Goal: Task Accomplishment & Management: Use online tool/utility

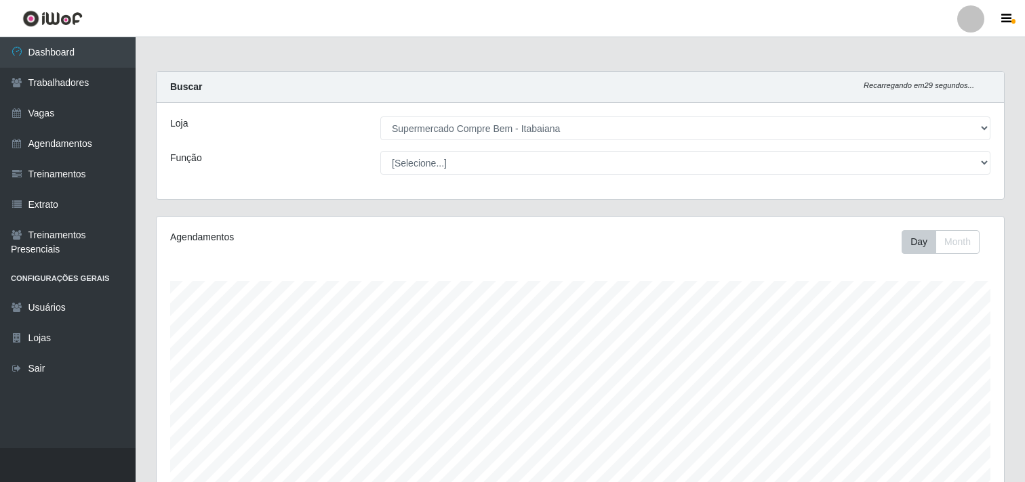
select select "264"
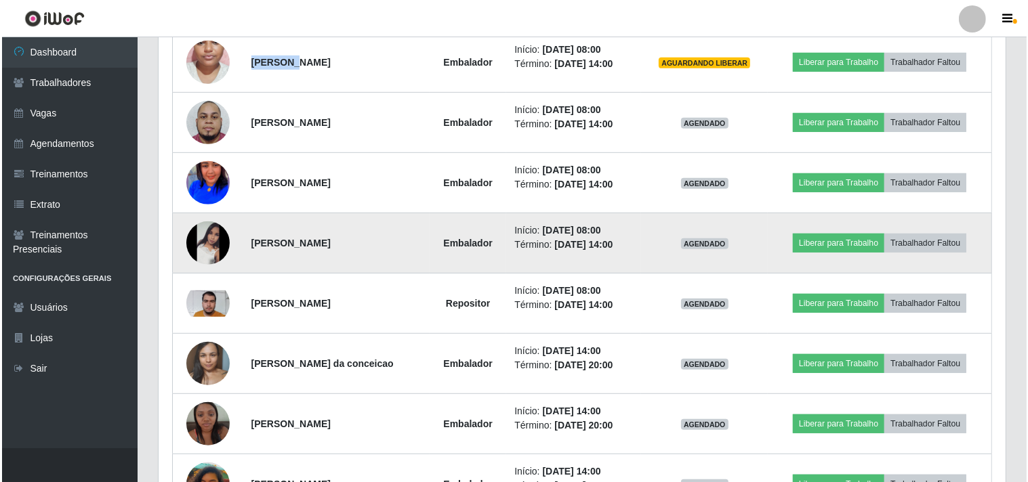
scroll to position [396, 0]
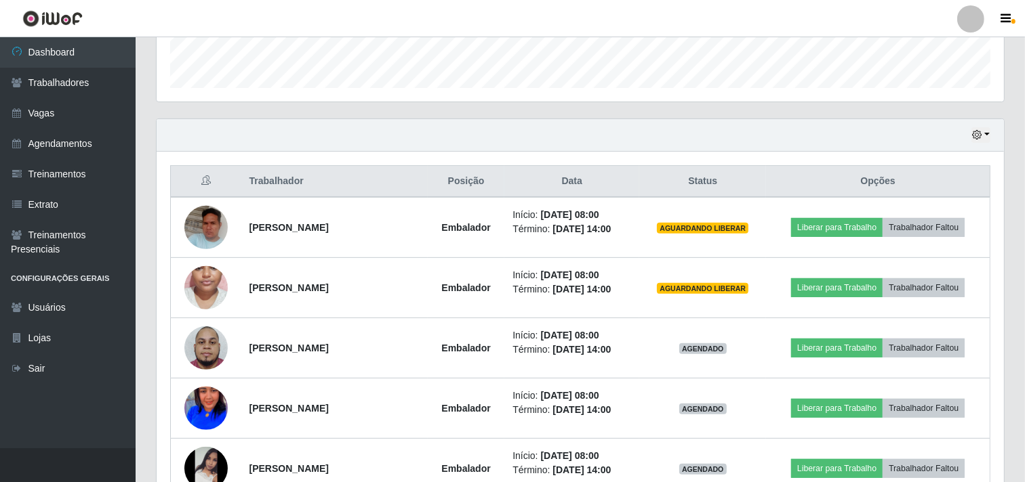
click at [373, 148] on div "Hoje 1 dia 3 dias 1 Semana Não encerrados" at bounding box center [580, 135] width 847 height 33
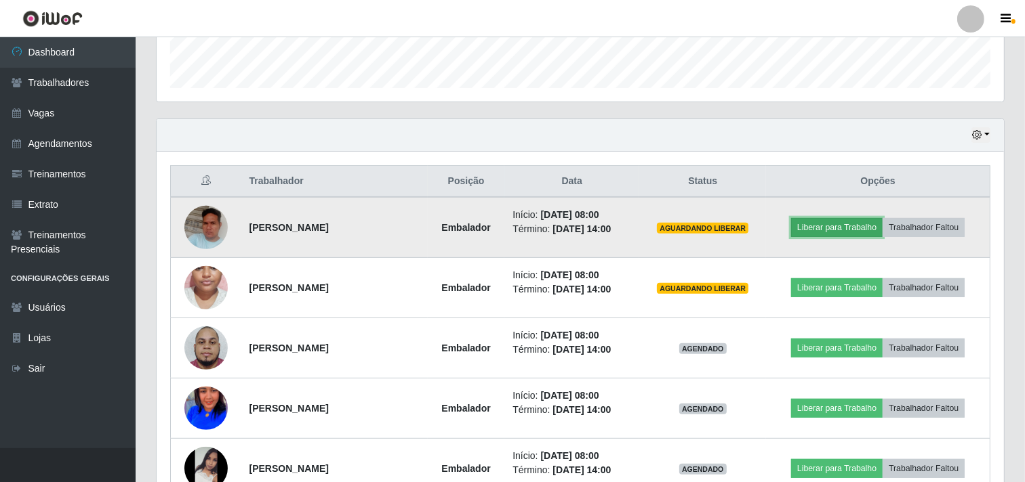
click at [837, 234] on button "Liberar para Trabalho" at bounding box center [836, 227] width 91 height 19
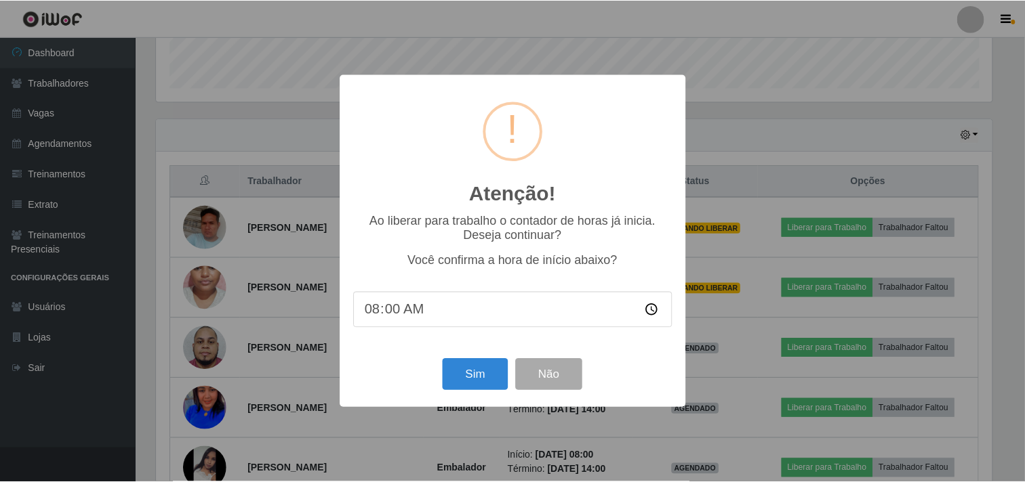
scroll to position [281, 838]
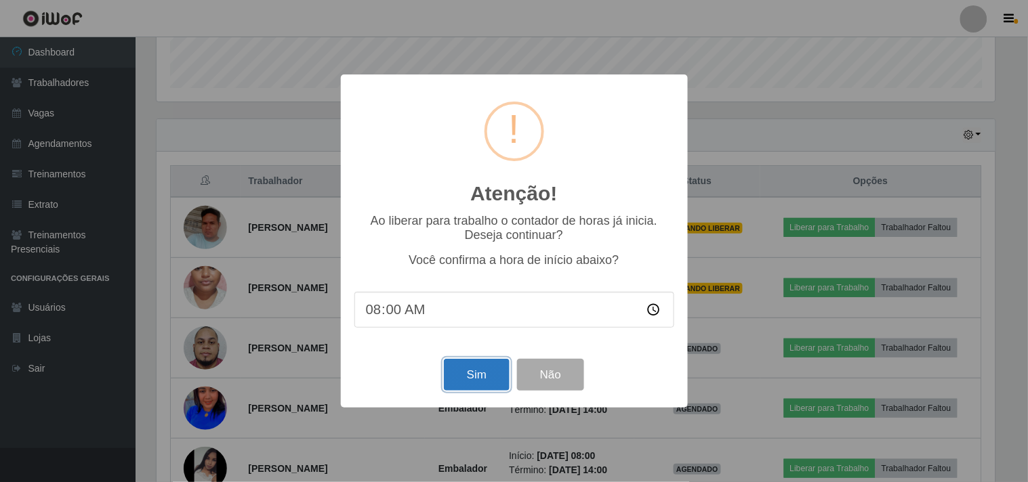
click at [493, 373] on button "Sim" at bounding box center [477, 375] width 66 height 32
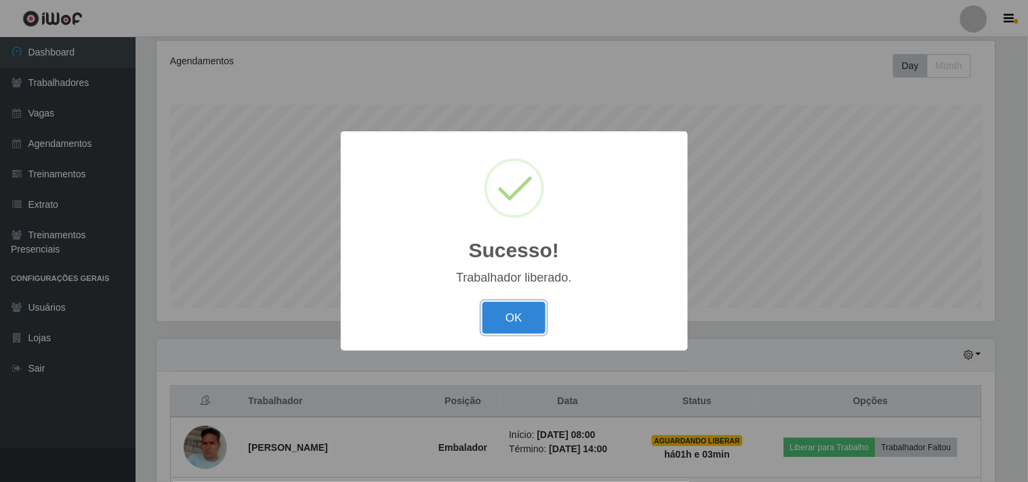
click at [482, 302] on button "OK" at bounding box center [513, 318] width 63 height 32
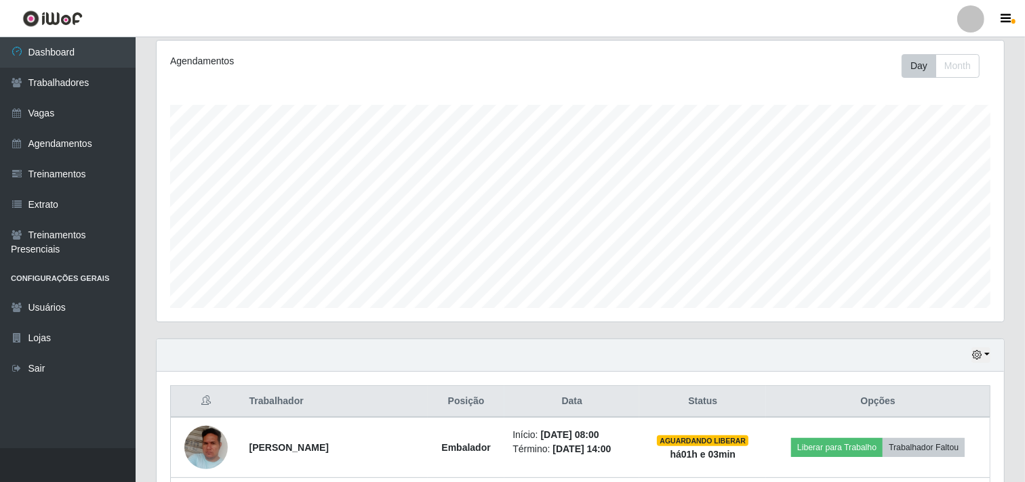
scroll to position [402, 0]
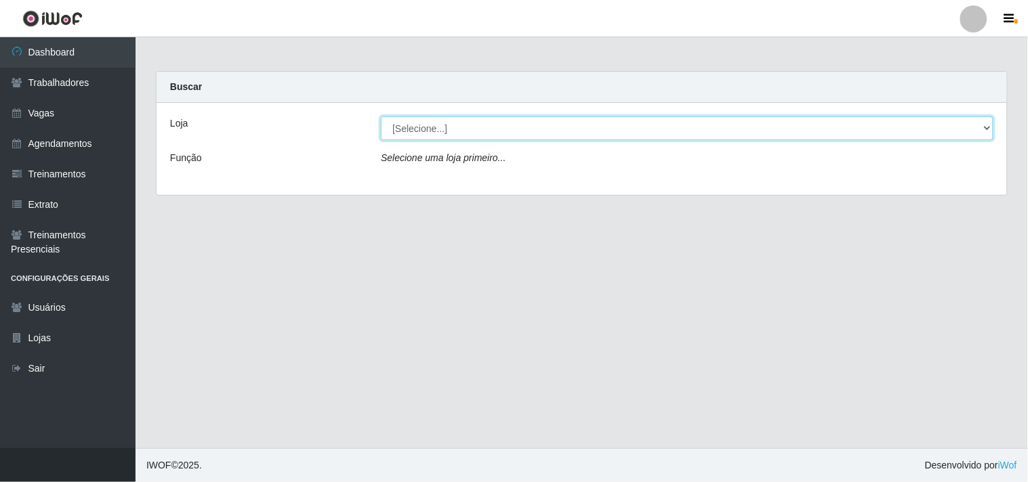
click at [519, 134] on select "[Selecione...] Supermercado Compre Bem - Itabaiana" at bounding box center [687, 129] width 613 height 24
select select "264"
click at [381, 117] on select "[Selecione...] Supermercado Compre Bem - Itabaiana" at bounding box center [687, 129] width 613 height 24
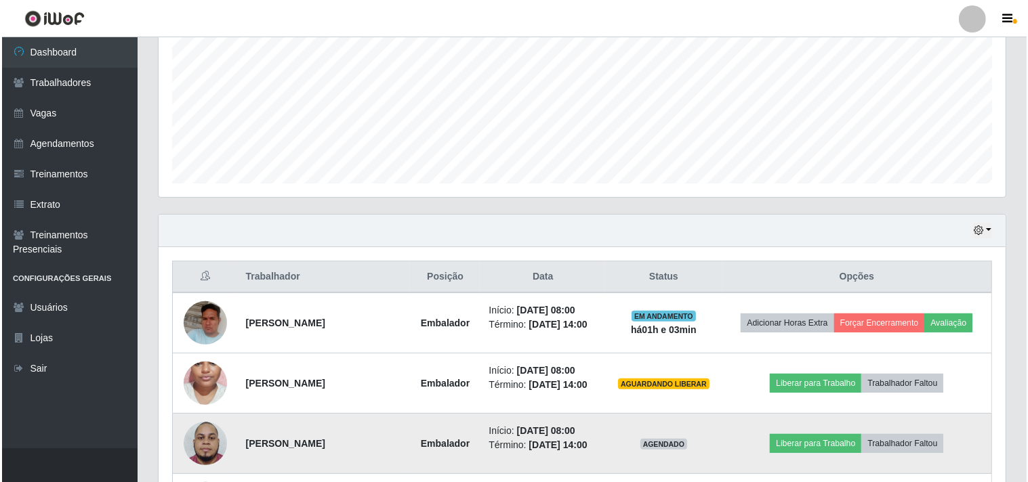
scroll to position [527, 0]
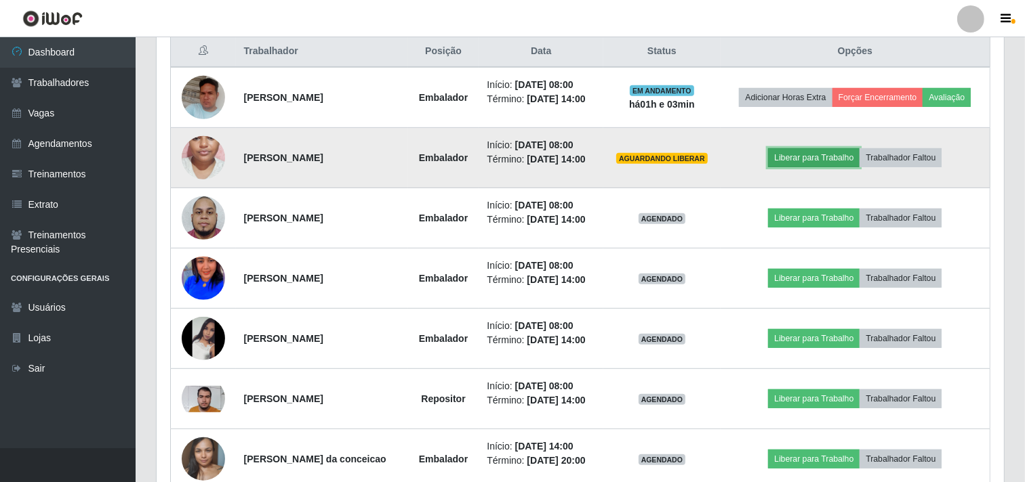
click at [808, 158] on button "Liberar para Trabalho" at bounding box center [813, 157] width 91 height 19
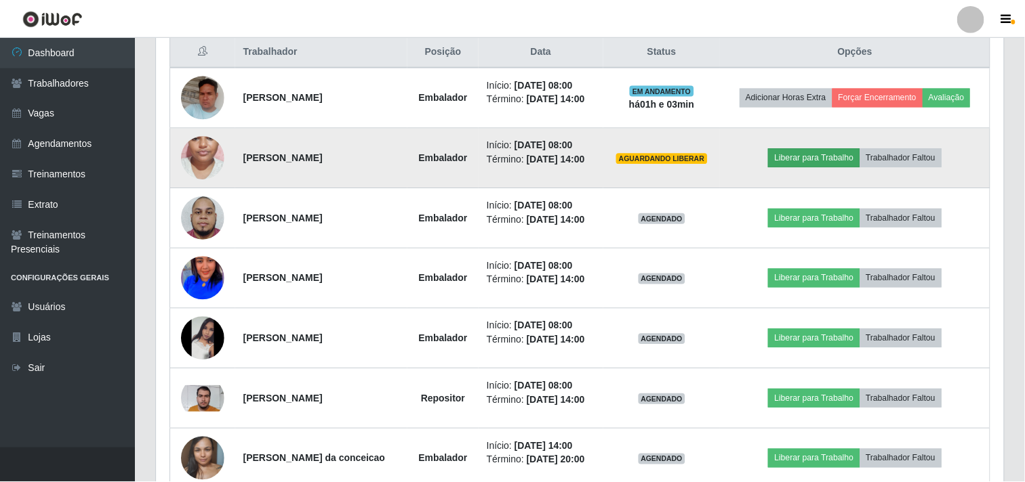
scroll to position [281, 838]
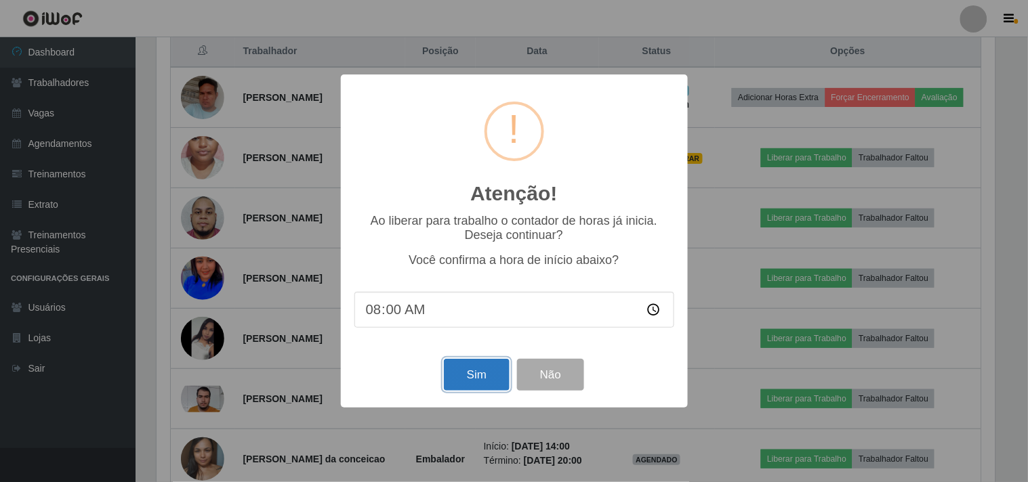
click at [474, 371] on button "Sim" at bounding box center [477, 375] width 66 height 32
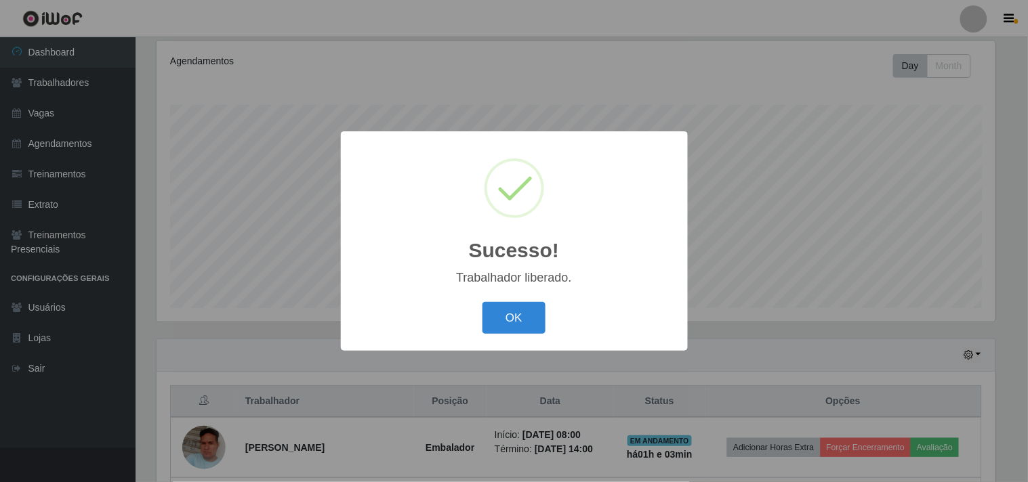
click at [524, 296] on div "Sucesso! × Trabalhador liberado. OK Cancel" at bounding box center [514, 241] width 347 height 220
click at [516, 306] on button "OK" at bounding box center [513, 318] width 63 height 32
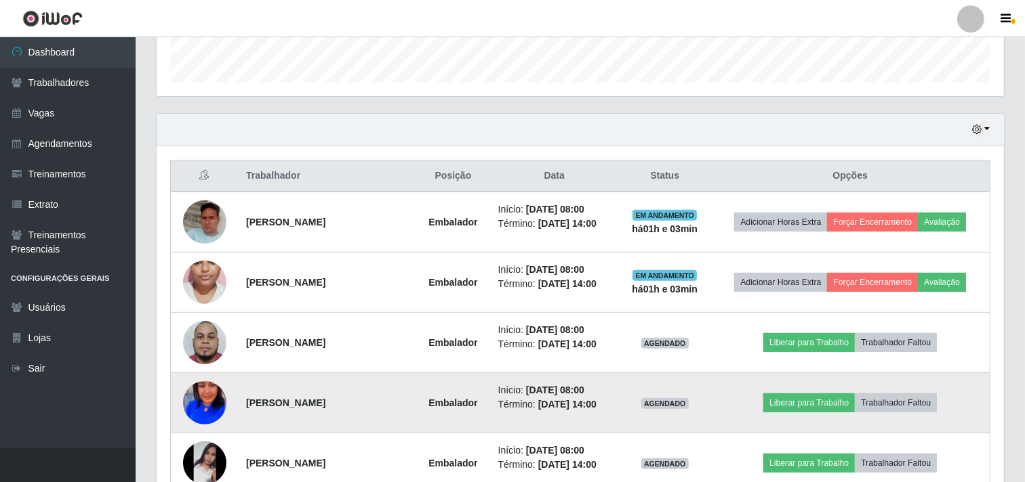
scroll to position [477, 0]
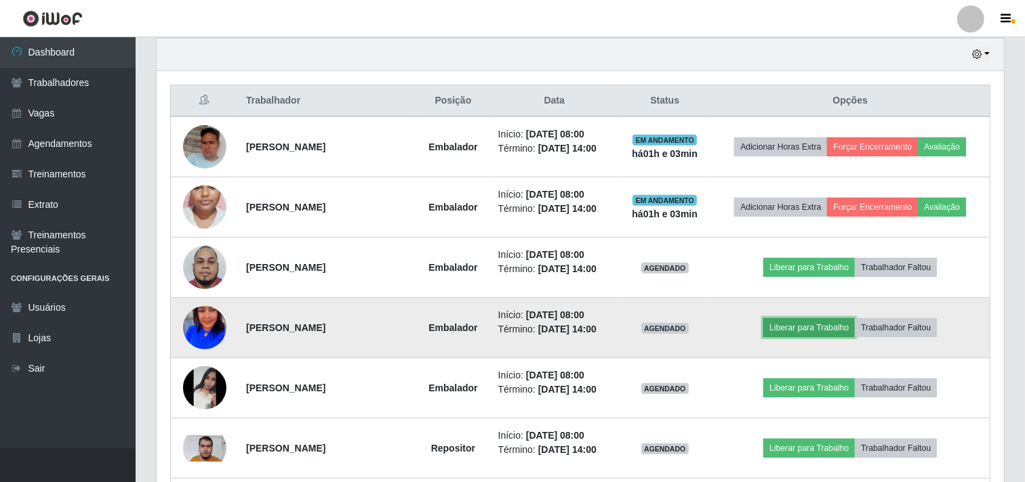
click at [800, 329] on button "Liberar para Trabalho" at bounding box center [808, 328] width 91 height 19
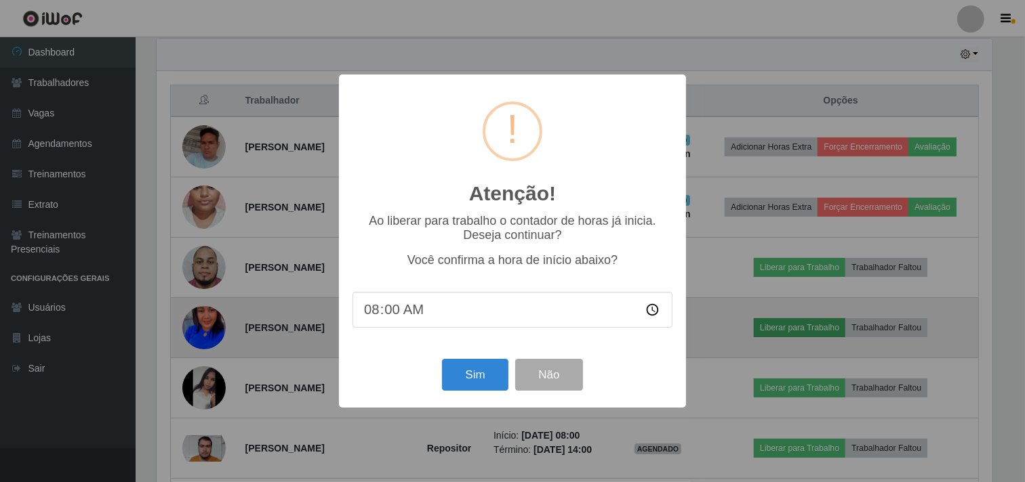
scroll to position [281, 838]
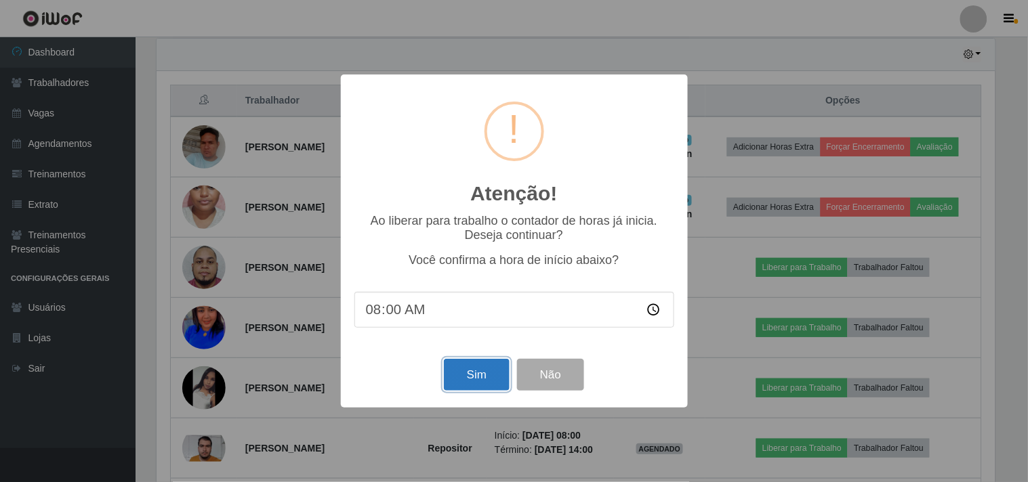
click at [490, 368] on button "Sim" at bounding box center [477, 375] width 66 height 32
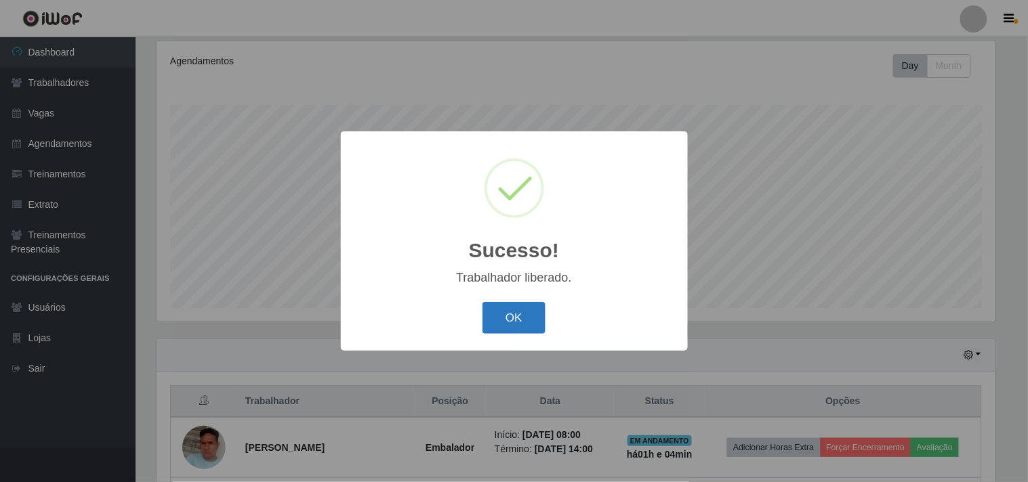
click at [508, 323] on button "OK" at bounding box center [513, 318] width 63 height 32
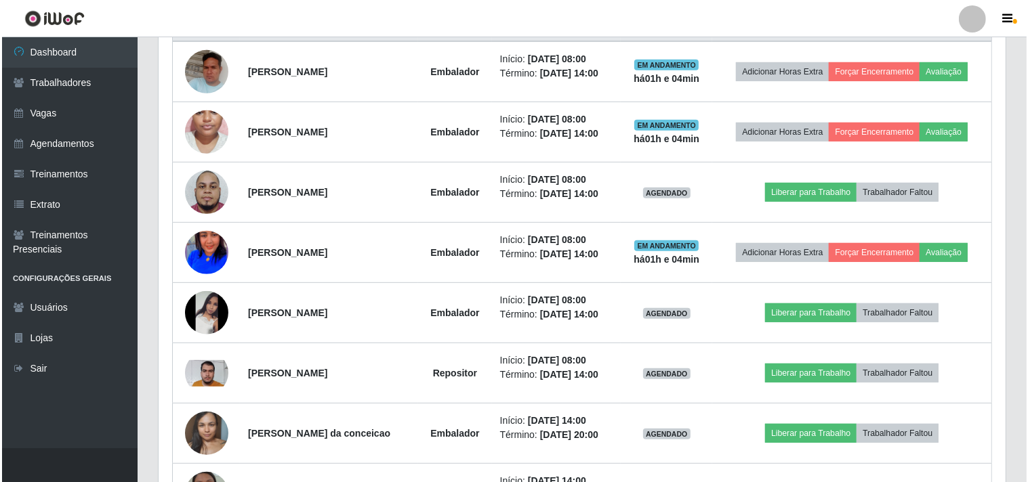
scroll to position [628, 0]
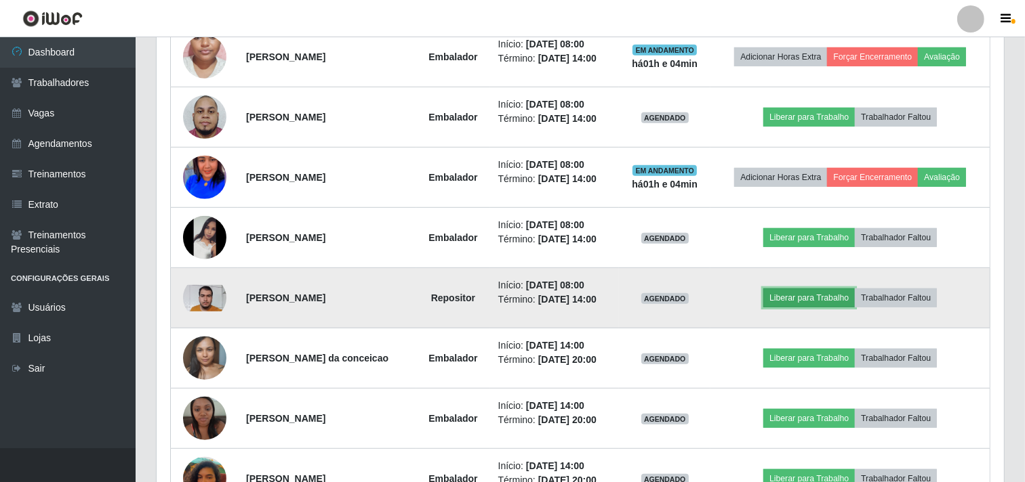
click at [794, 300] on button "Liberar para Trabalho" at bounding box center [808, 298] width 91 height 19
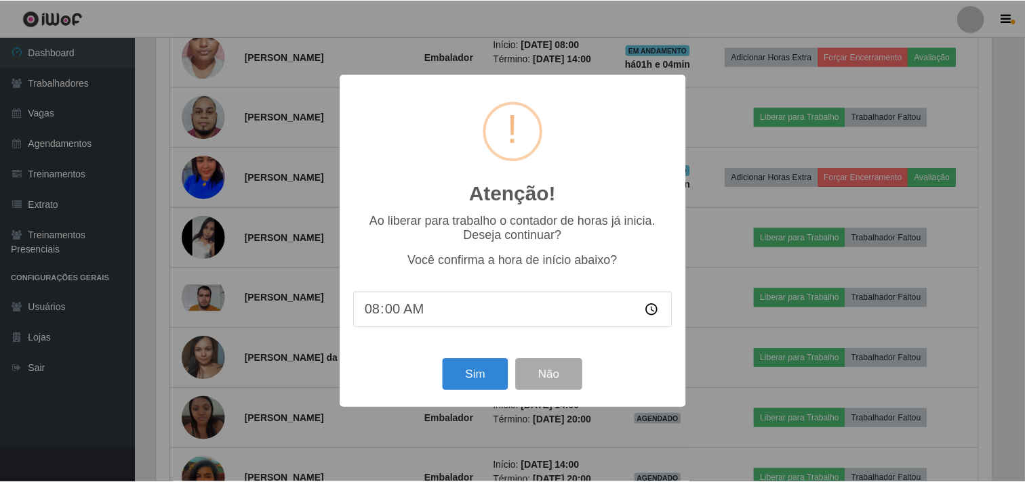
scroll to position [281, 838]
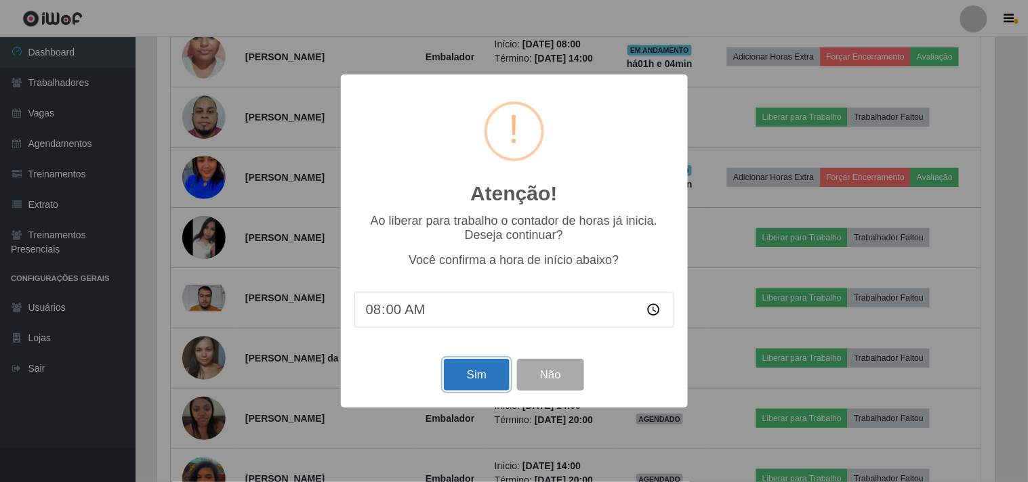
click at [489, 365] on button "Sim" at bounding box center [477, 375] width 66 height 32
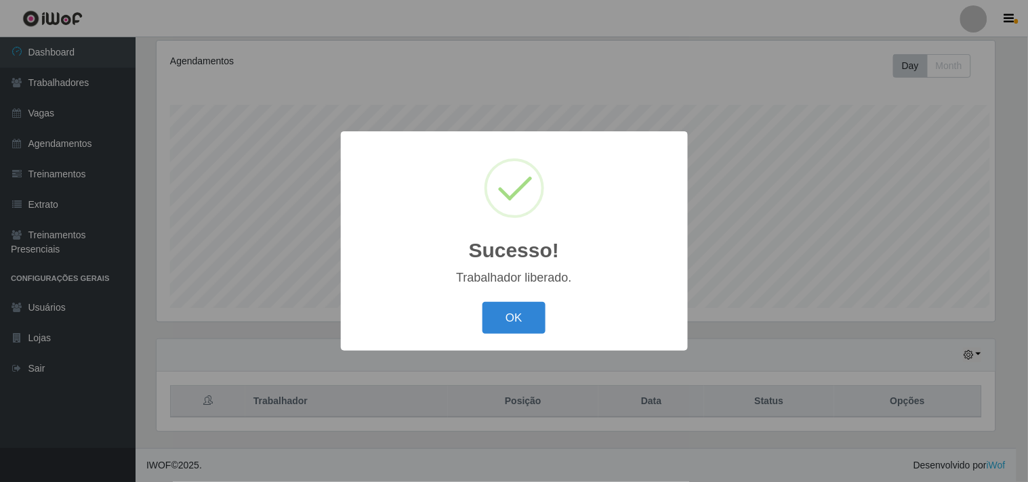
scroll to position [0, 0]
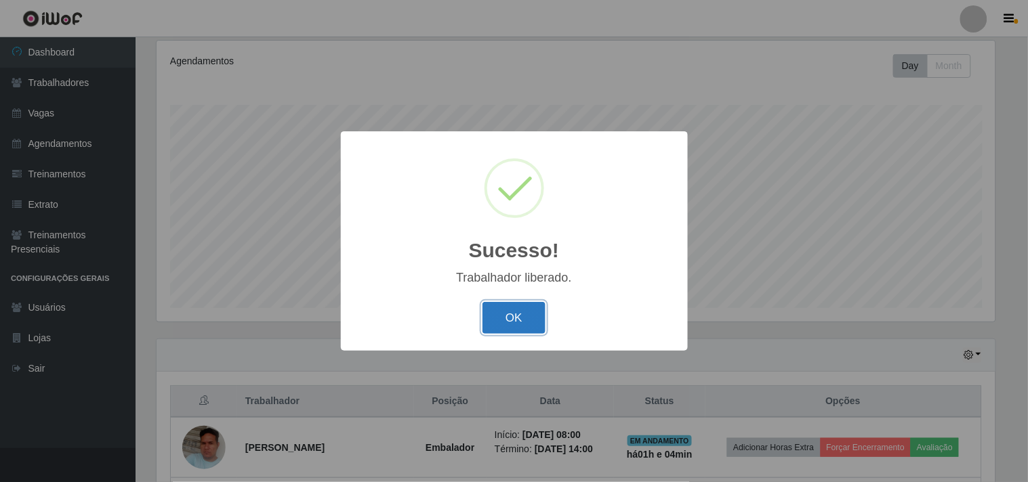
click at [506, 317] on button "OK" at bounding box center [513, 318] width 63 height 32
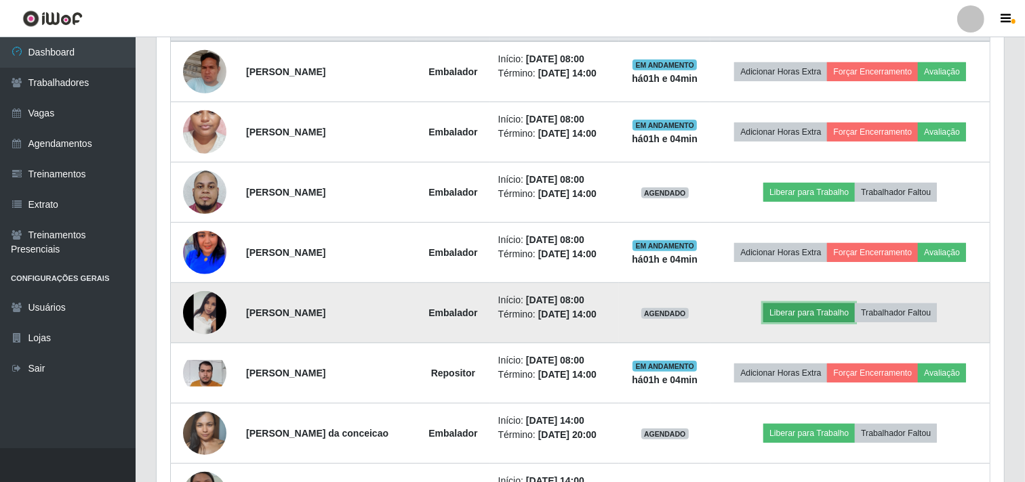
click at [802, 309] on button "Liberar para Trabalho" at bounding box center [808, 313] width 91 height 19
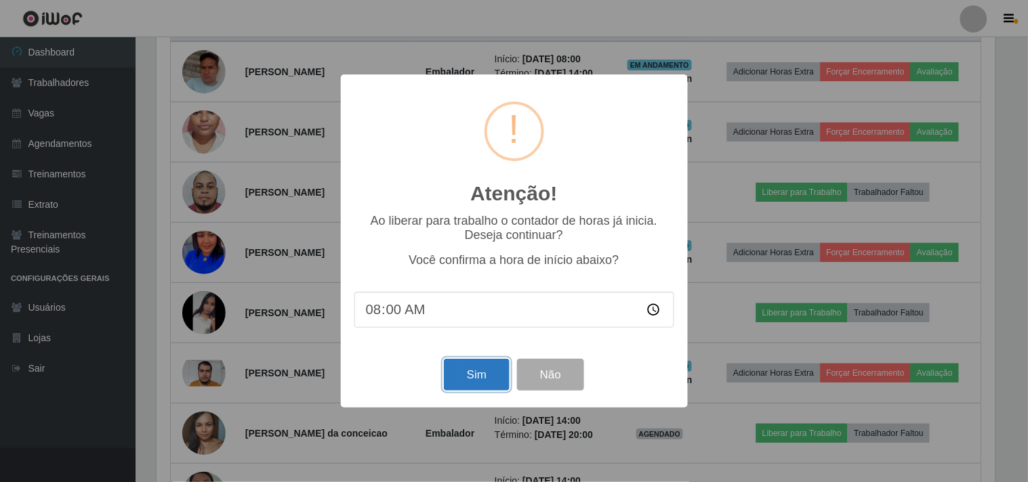
click at [481, 370] on button "Sim" at bounding box center [477, 375] width 66 height 32
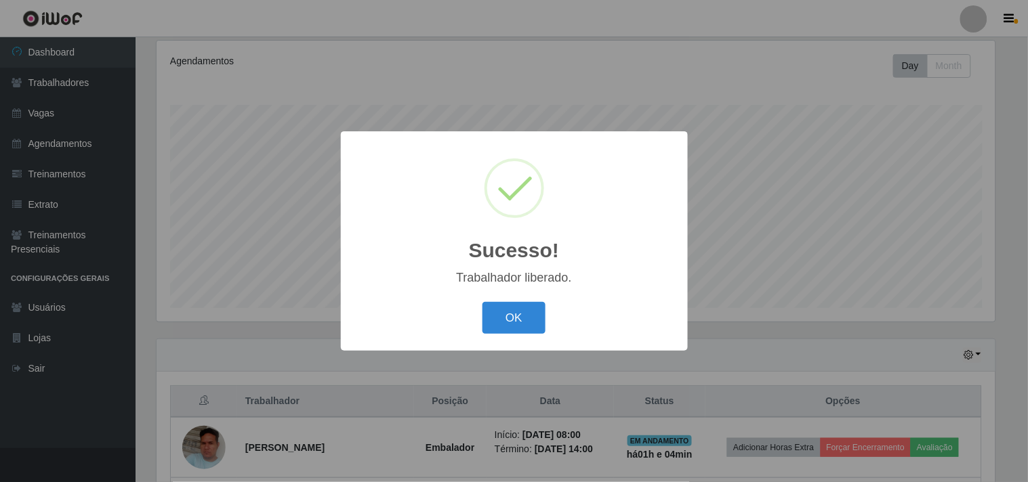
click at [520, 315] on button "OK" at bounding box center [513, 318] width 63 height 32
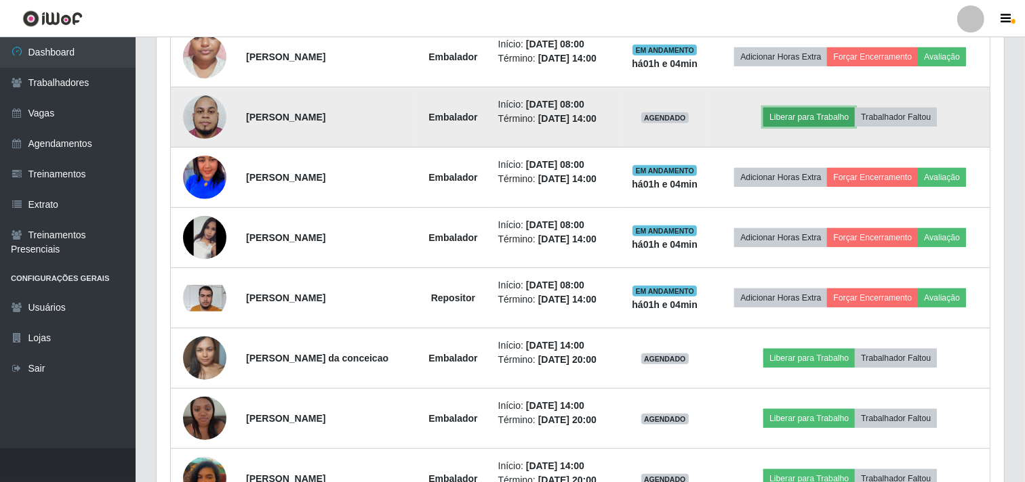
click at [834, 112] on button "Liberar para Trabalho" at bounding box center [808, 117] width 91 height 19
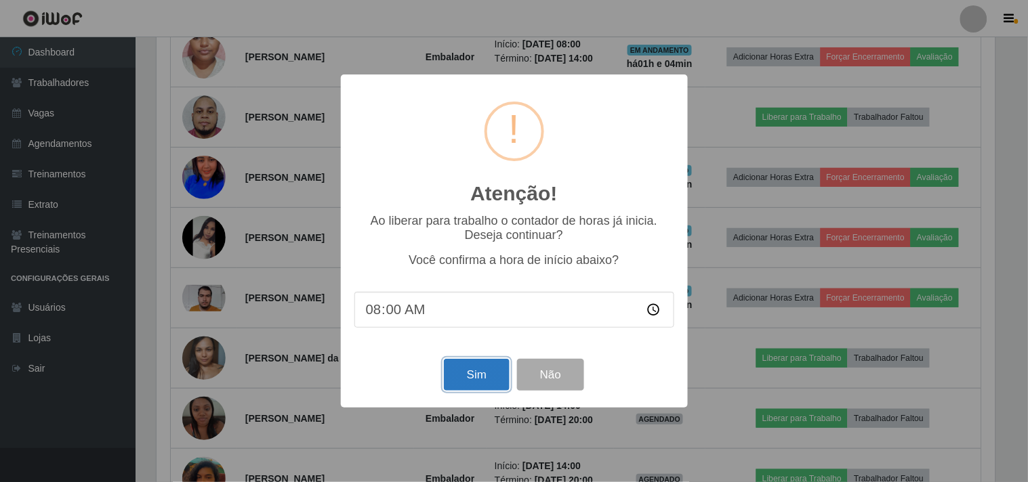
click at [478, 373] on button "Sim" at bounding box center [477, 375] width 66 height 32
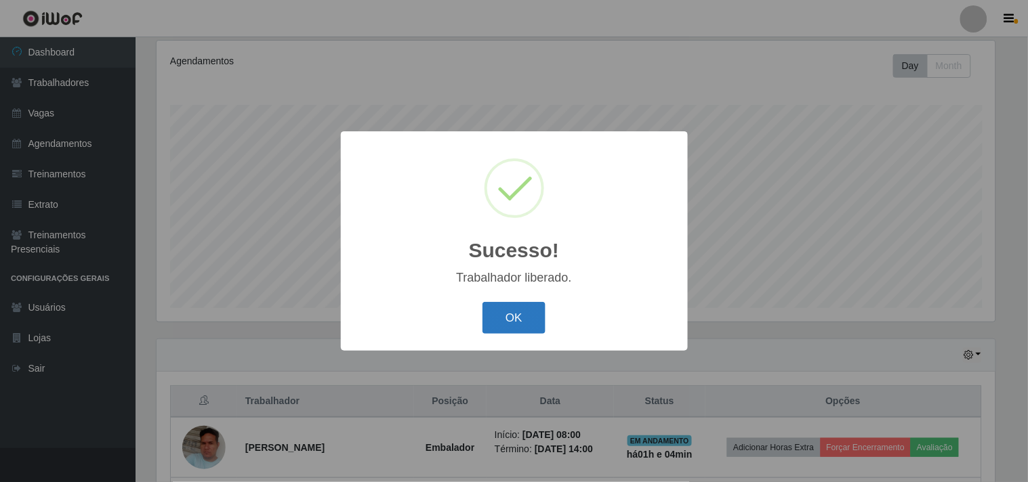
click at [493, 316] on button "OK" at bounding box center [513, 318] width 63 height 32
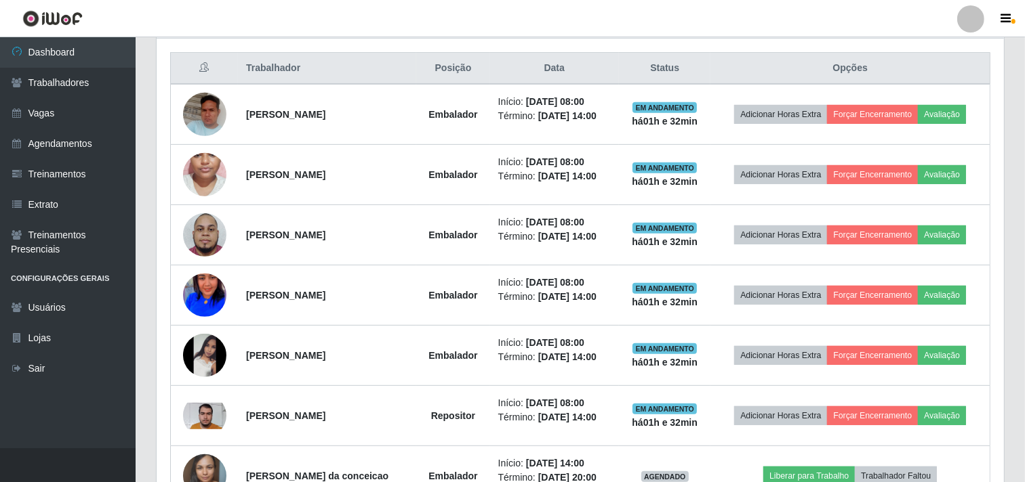
scroll to position [208, 0]
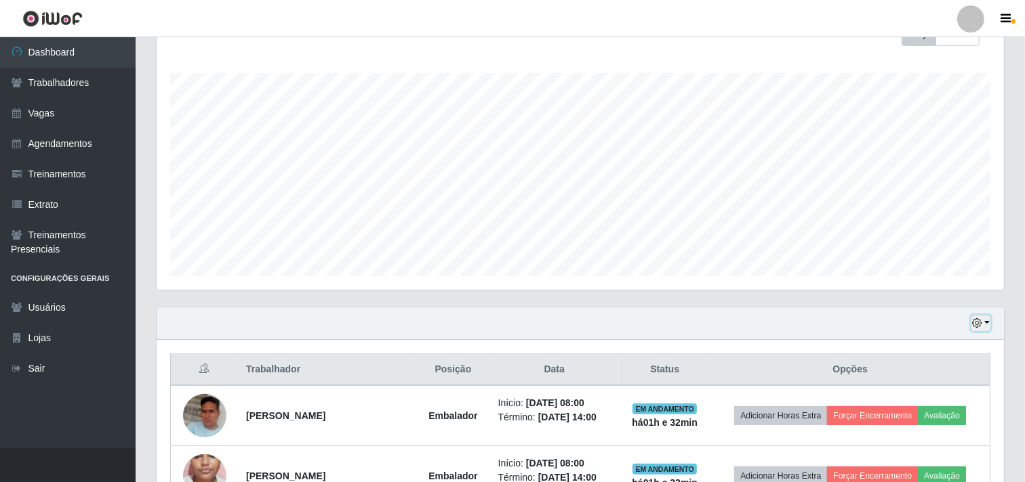
click at [976, 319] on icon "button" at bounding box center [976, 323] width 9 height 9
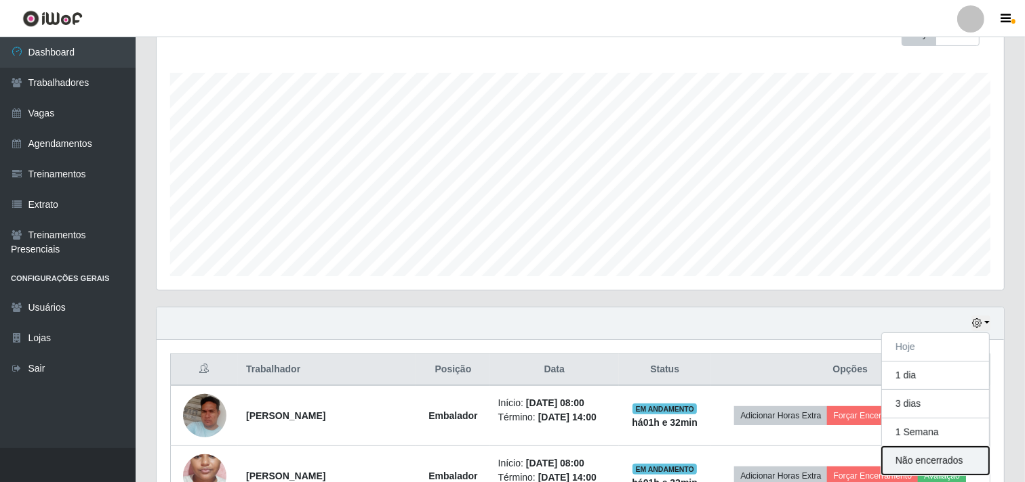
click at [922, 457] on button "Não encerrados" at bounding box center [935, 461] width 107 height 28
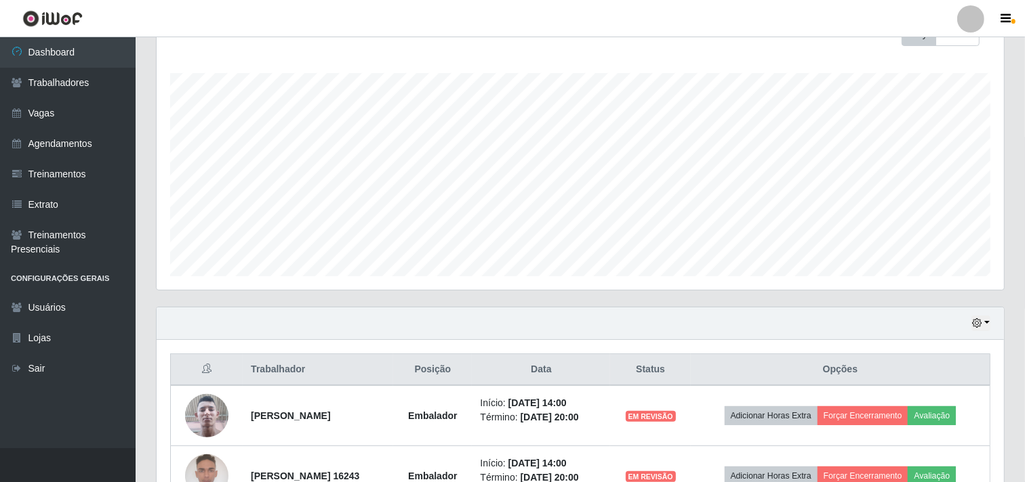
scroll to position [417, 0]
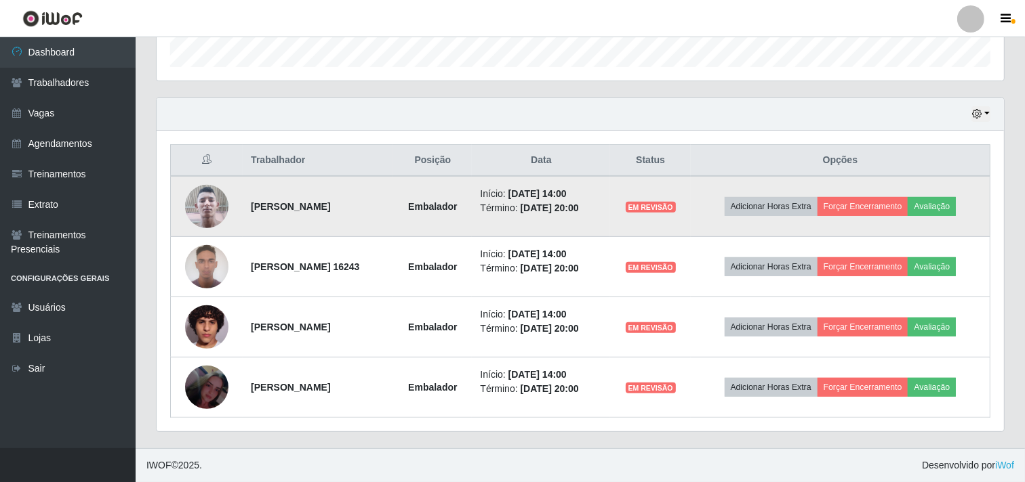
click at [943, 195] on td "Adicionar Horas Extra Forçar Encerramento Avaliação" at bounding box center [841, 206] width 300 height 61
click at [943, 199] on button "Avaliação" at bounding box center [931, 206] width 48 height 19
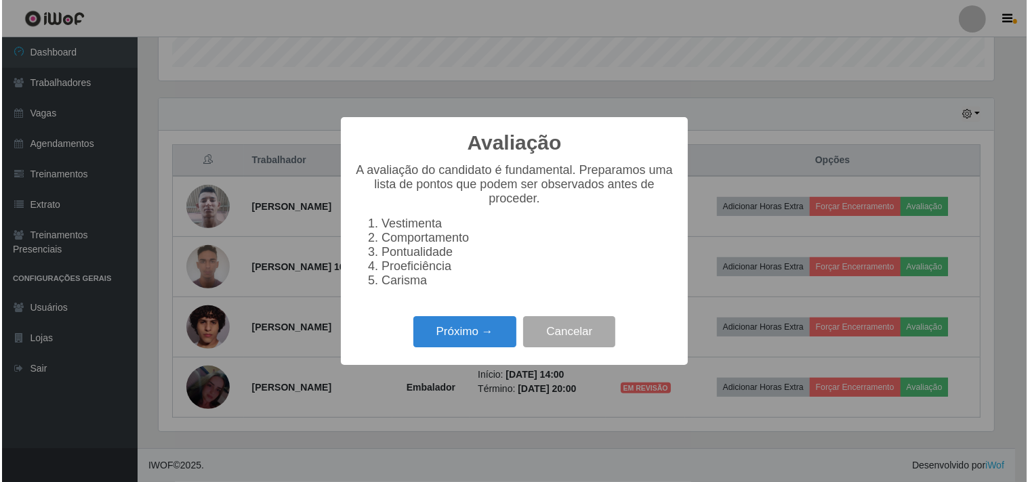
scroll to position [281, 838]
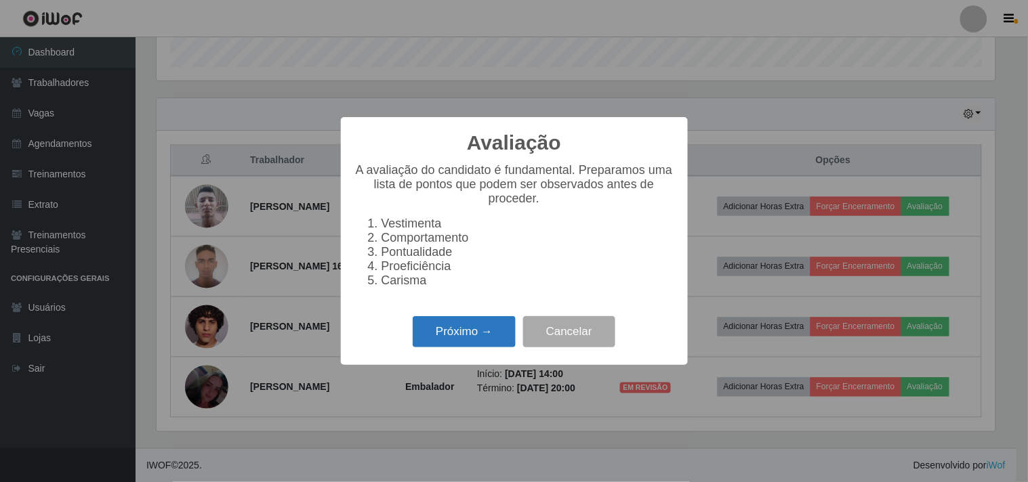
click at [485, 344] on button "Próximo →" at bounding box center [464, 332] width 103 height 32
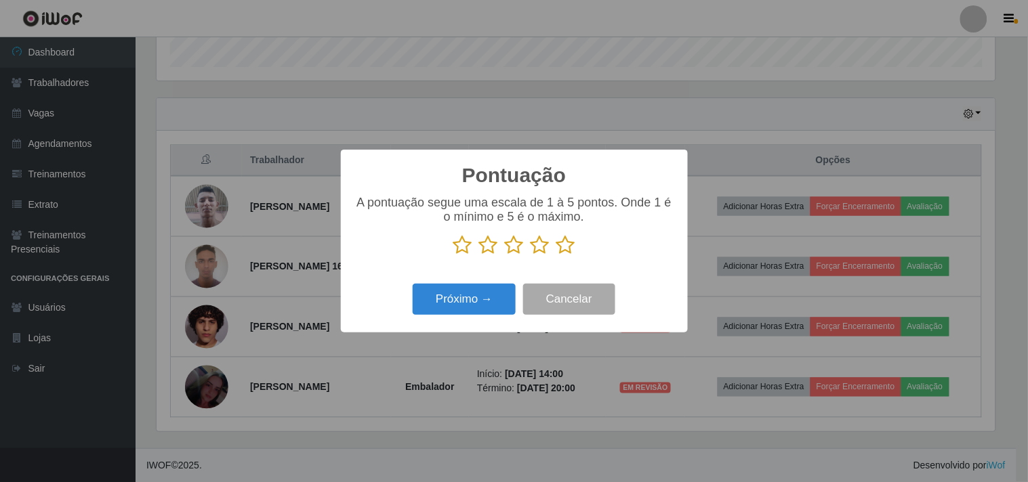
scroll to position [677382, 676824]
click at [570, 249] on icon at bounding box center [565, 245] width 19 height 20
click at [556, 255] on input "radio" at bounding box center [556, 255] width 0 height 0
click at [486, 300] on button "Próximo →" at bounding box center [464, 300] width 103 height 32
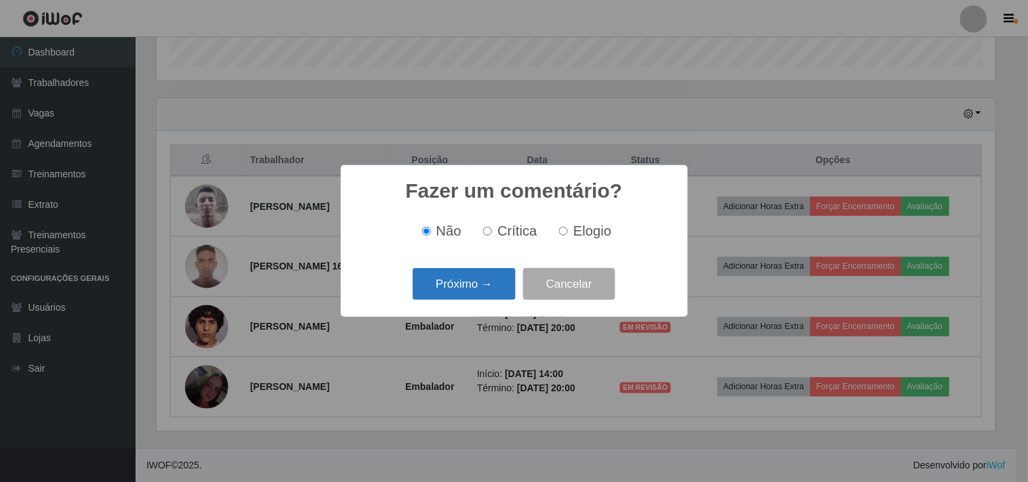
click at [476, 287] on button "Próximo →" at bounding box center [464, 284] width 103 height 32
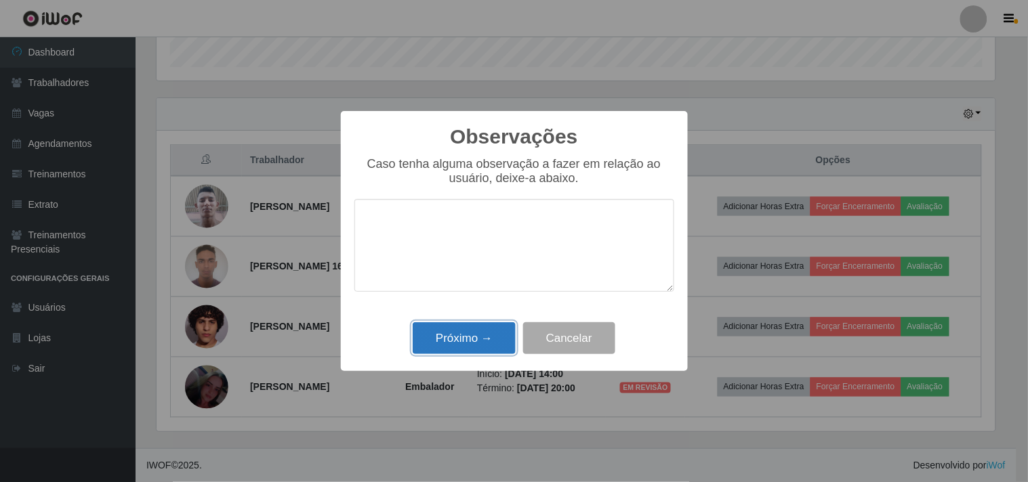
click at [478, 351] on button "Próximo →" at bounding box center [464, 339] width 103 height 32
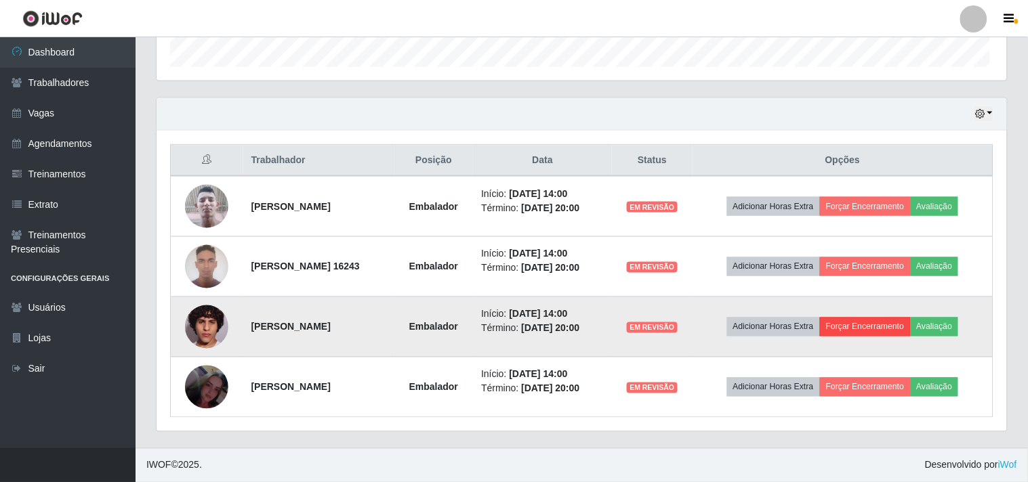
scroll to position [281, 847]
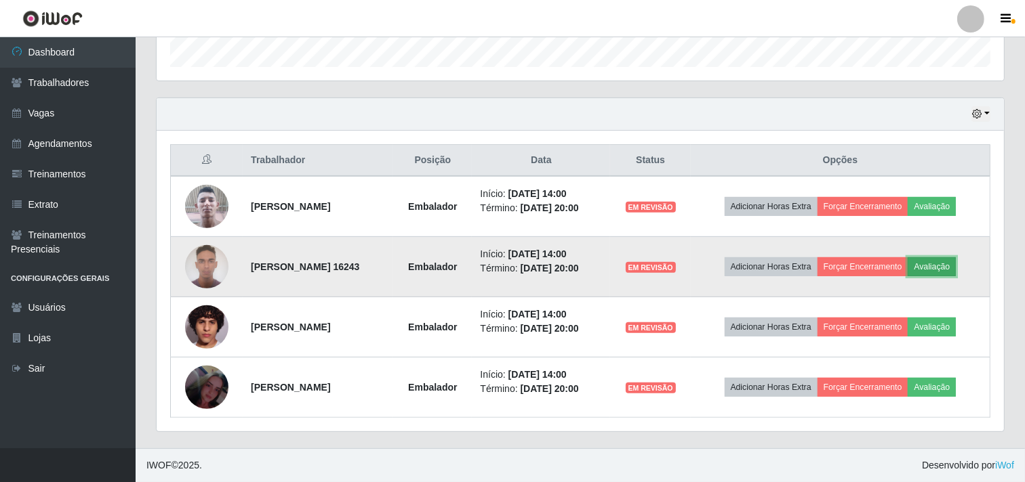
click at [949, 262] on button "Avaliação" at bounding box center [931, 267] width 48 height 19
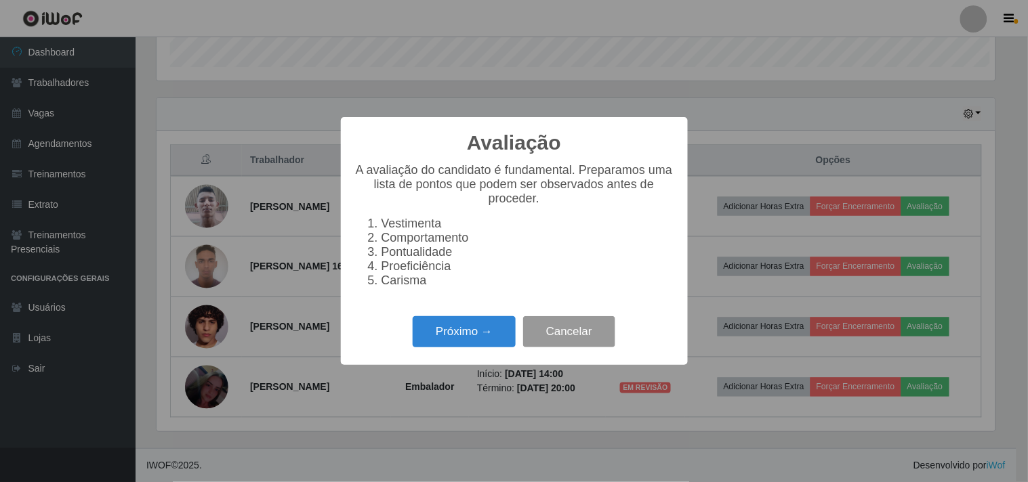
scroll to position [281, 838]
click at [455, 335] on button "Próximo →" at bounding box center [464, 332] width 103 height 32
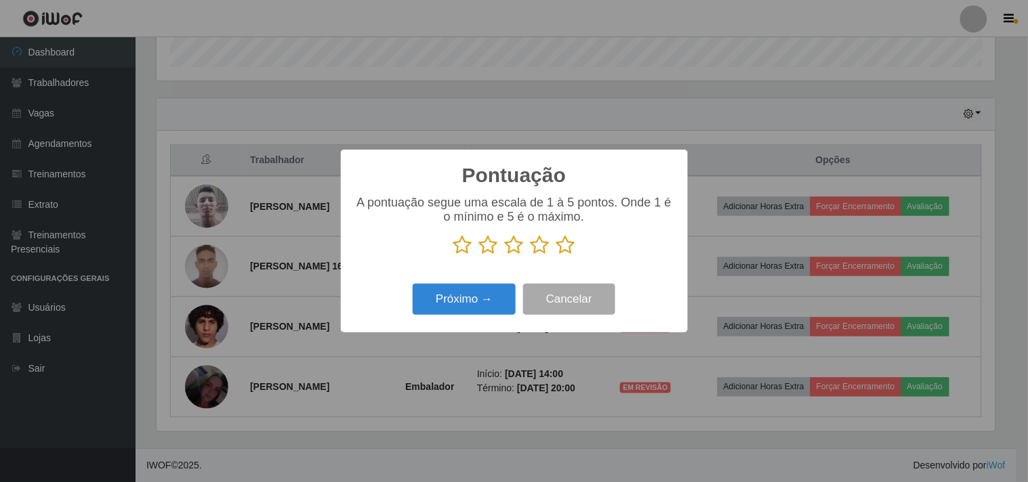
scroll to position [677382, 676824]
drag, startPoint x: 566, startPoint y: 249, endPoint x: 512, endPoint y: 287, distance: 65.6
click at [566, 249] on icon at bounding box center [565, 245] width 19 height 20
click at [556, 255] on input "radio" at bounding box center [556, 255] width 0 height 0
click at [469, 305] on button "Próximo →" at bounding box center [464, 300] width 103 height 32
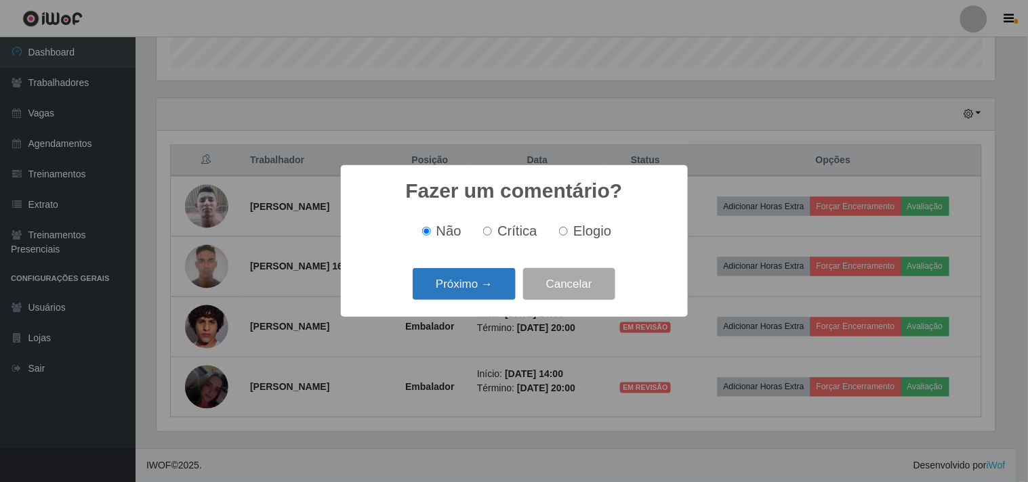
click at [468, 296] on button "Próximo →" at bounding box center [464, 284] width 103 height 32
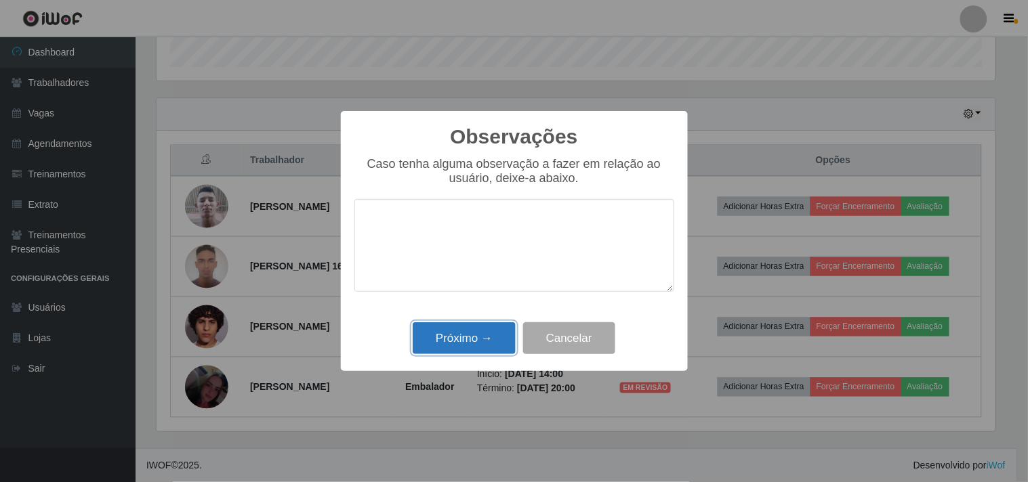
click at [473, 333] on button "Próximo →" at bounding box center [464, 339] width 103 height 32
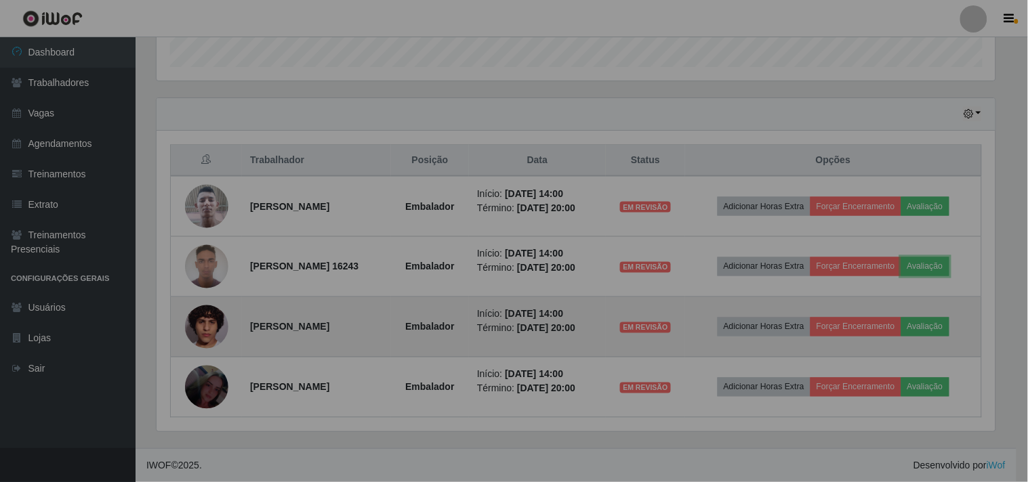
scroll to position [281, 847]
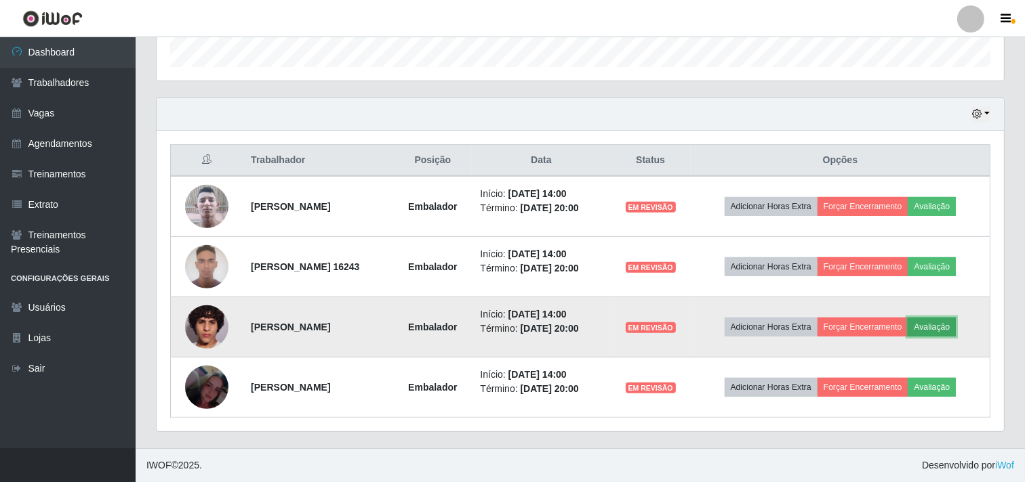
click at [943, 324] on button "Avaliação" at bounding box center [931, 327] width 48 height 19
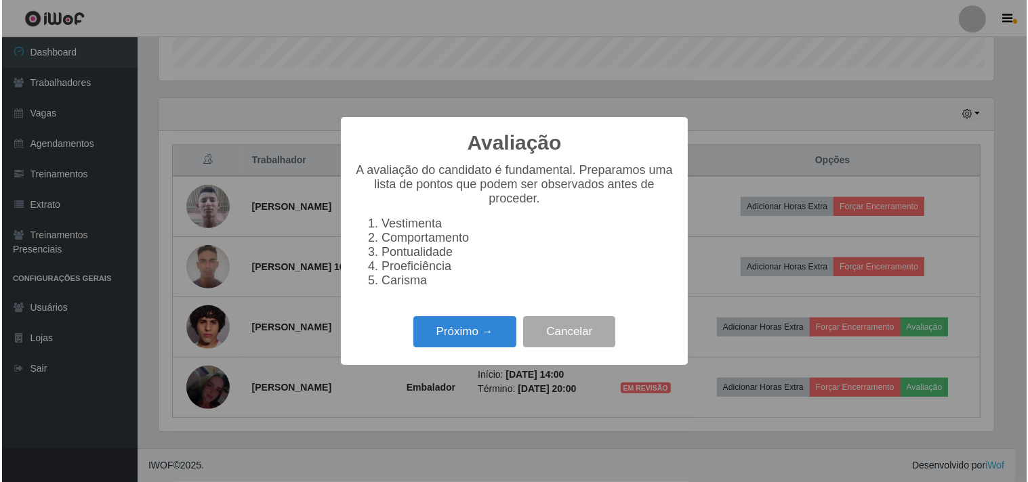
scroll to position [281, 838]
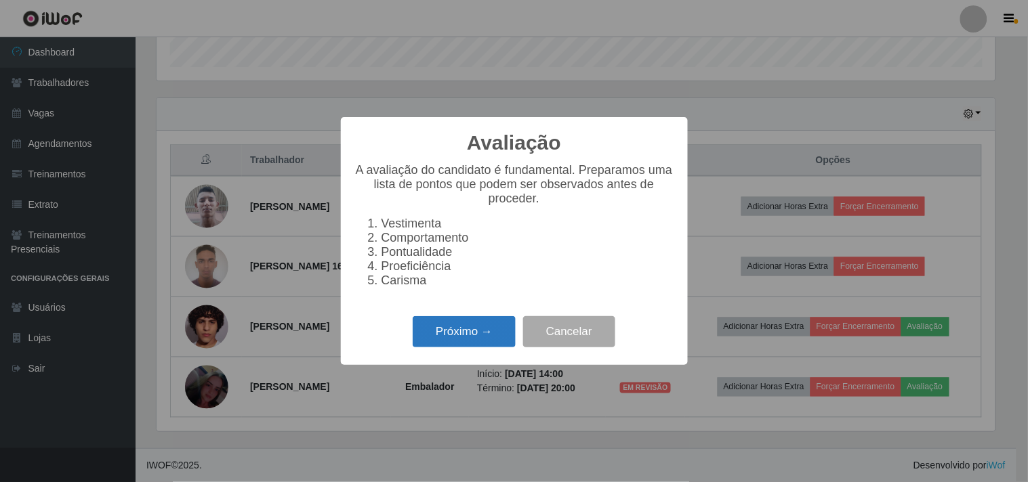
click at [445, 333] on button "Próximo →" at bounding box center [464, 332] width 103 height 32
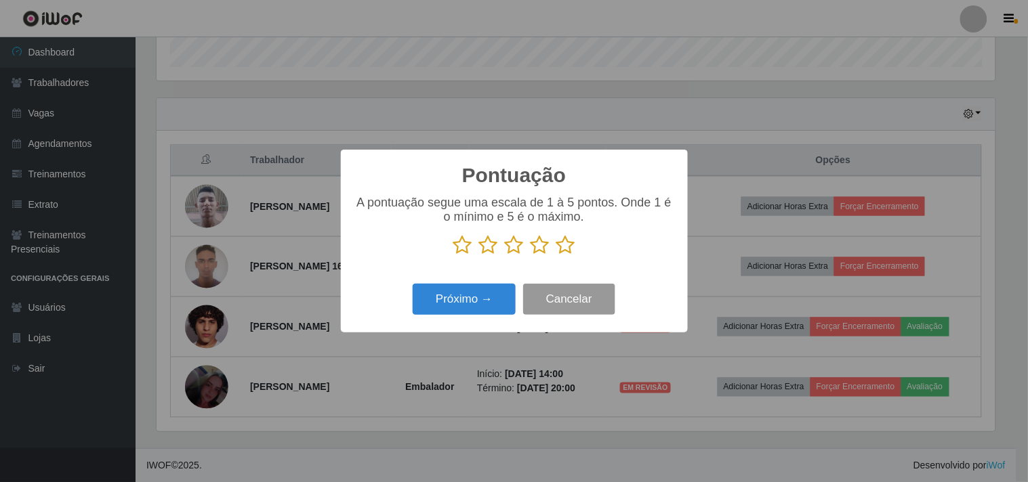
scroll to position [677382, 676824]
drag, startPoint x: 564, startPoint y: 248, endPoint x: 505, endPoint y: 289, distance: 72.0
click at [562, 248] on icon at bounding box center [565, 245] width 19 height 20
click at [556, 255] on input "radio" at bounding box center [556, 255] width 0 height 0
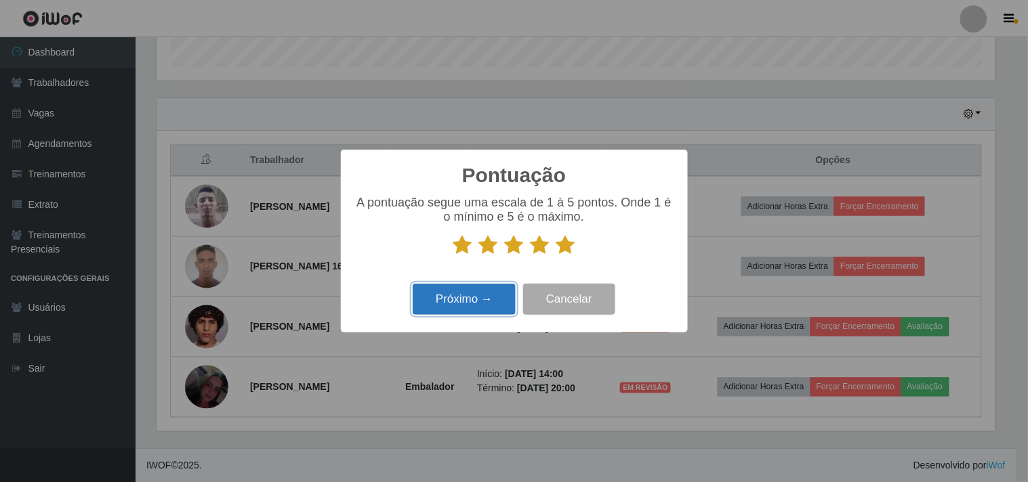
click at [491, 295] on button "Próximo →" at bounding box center [464, 300] width 103 height 32
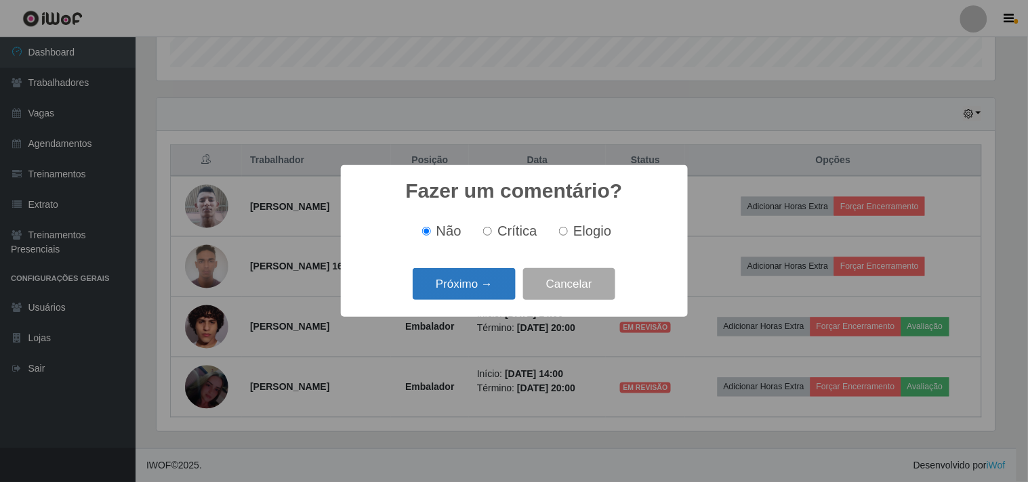
click at [470, 289] on button "Próximo →" at bounding box center [464, 284] width 103 height 32
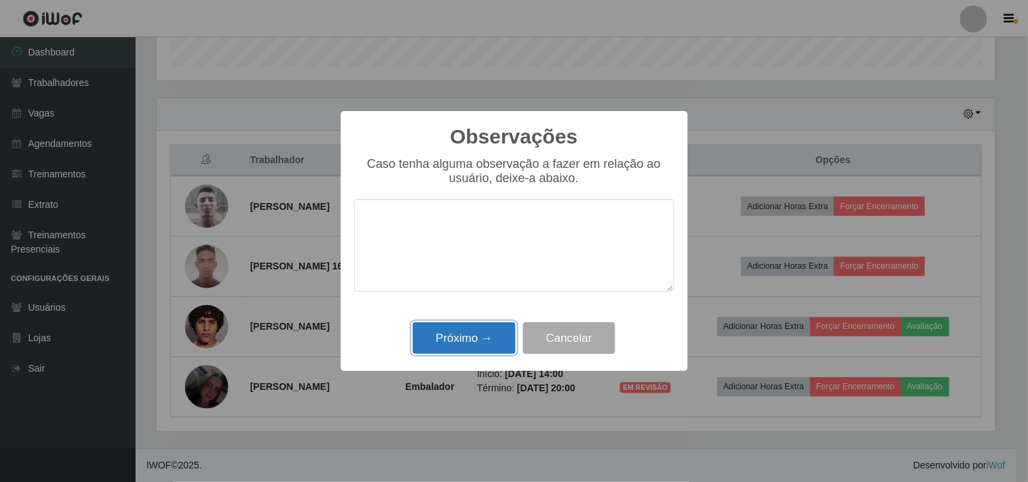
click at [491, 333] on button "Próximo →" at bounding box center [464, 339] width 103 height 32
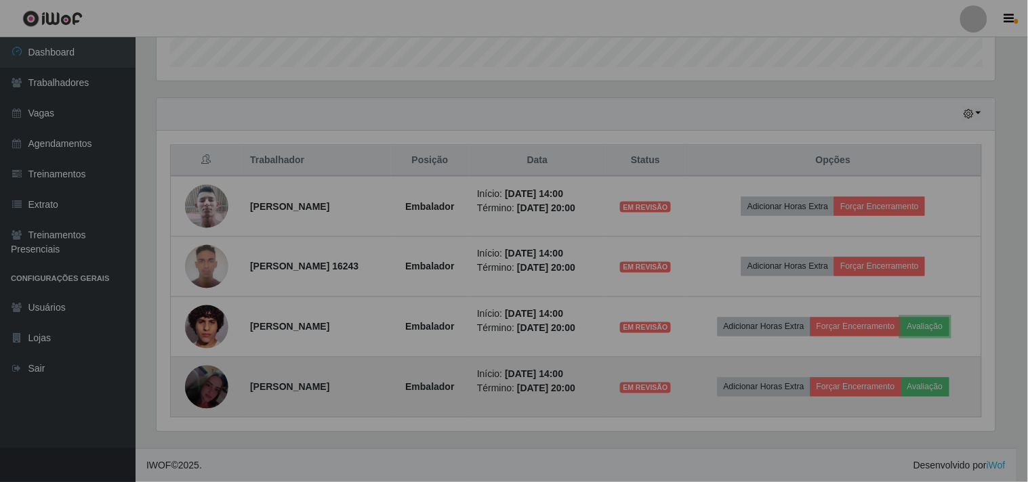
scroll to position [281, 847]
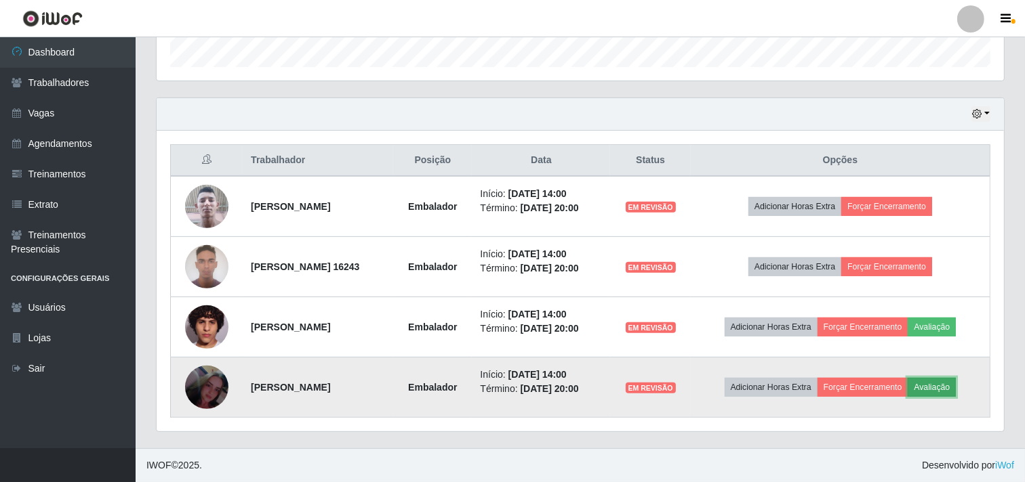
click at [939, 389] on button "Avaliação" at bounding box center [931, 387] width 48 height 19
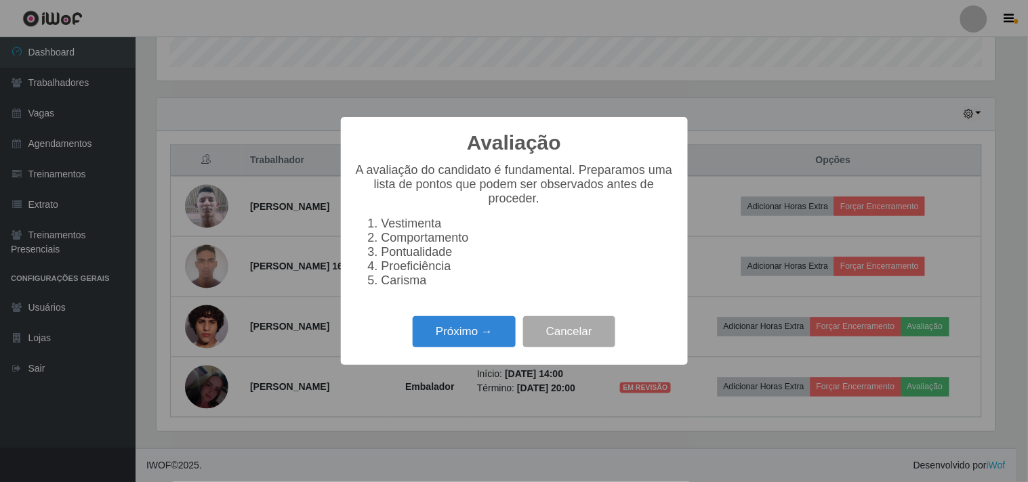
scroll to position [281, 838]
click at [463, 332] on button "Próximo →" at bounding box center [464, 332] width 103 height 32
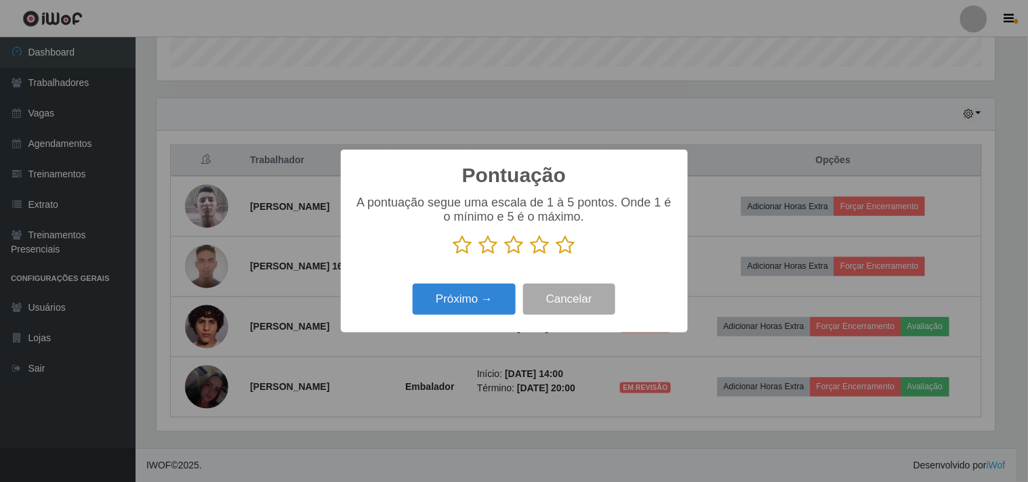
scroll to position [677382, 676824]
drag, startPoint x: 568, startPoint y: 245, endPoint x: 549, endPoint y: 264, distance: 27.3
click at [568, 244] on icon at bounding box center [565, 245] width 19 height 20
click at [556, 255] on input "radio" at bounding box center [556, 255] width 0 height 0
click at [481, 303] on button "Próximo →" at bounding box center [464, 300] width 103 height 32
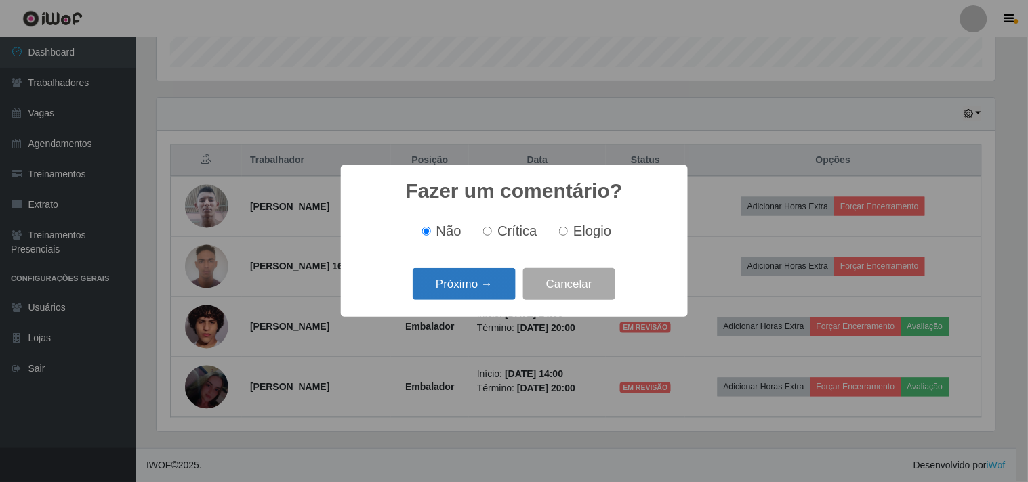
click at [446, 283] on button "Próximo →" at bounding box center [464, 284] width 103 height 32
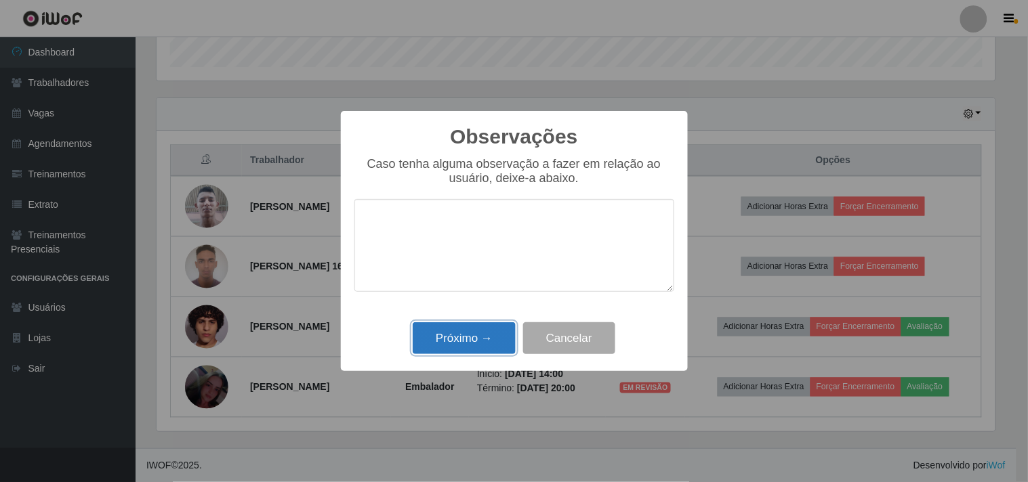
click at [482, 342] on button "Próximo →" at bounding box center [464, 339] width 103 height 32
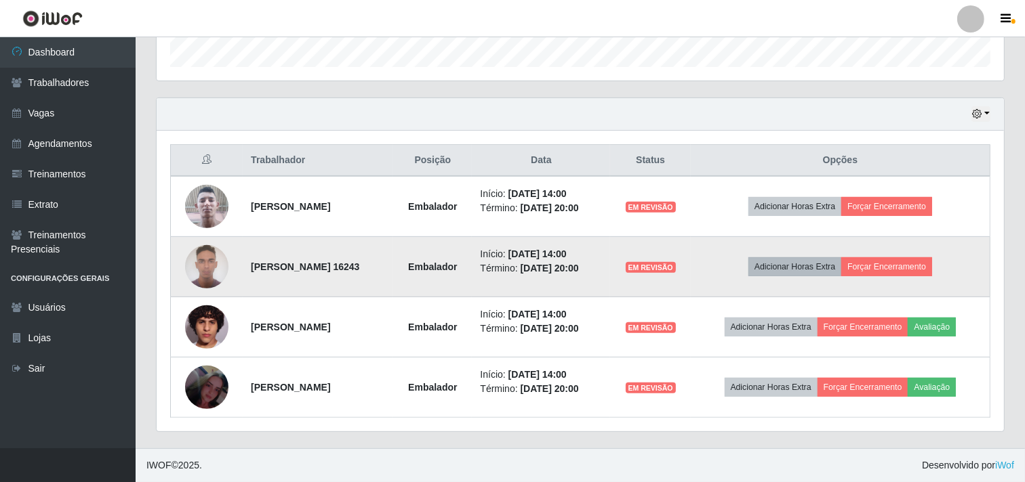
scroll to position [281, 847]
click at [989, 253] on td "Adicionar Horas Extra Forçar Encerramento" at bounding box center [841, 267] width 300 height 60
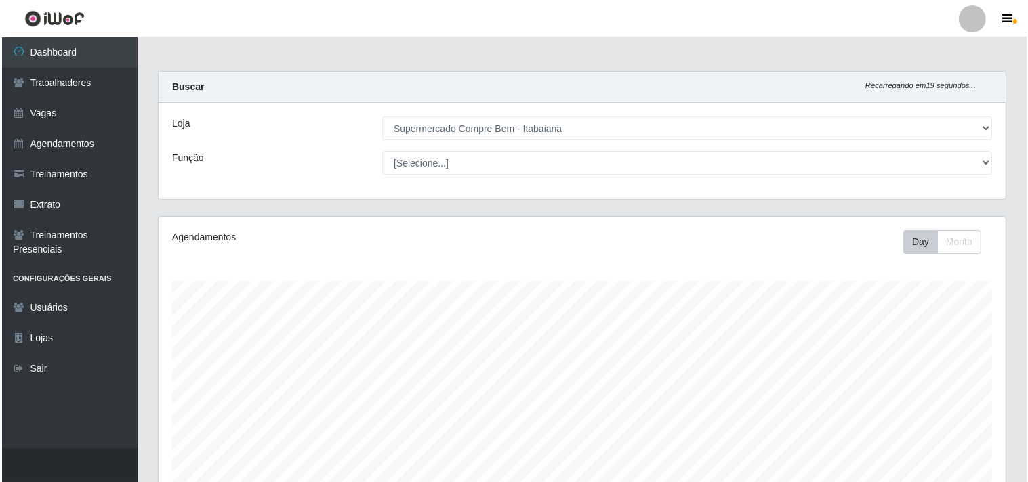
scroll to position [417, 0]
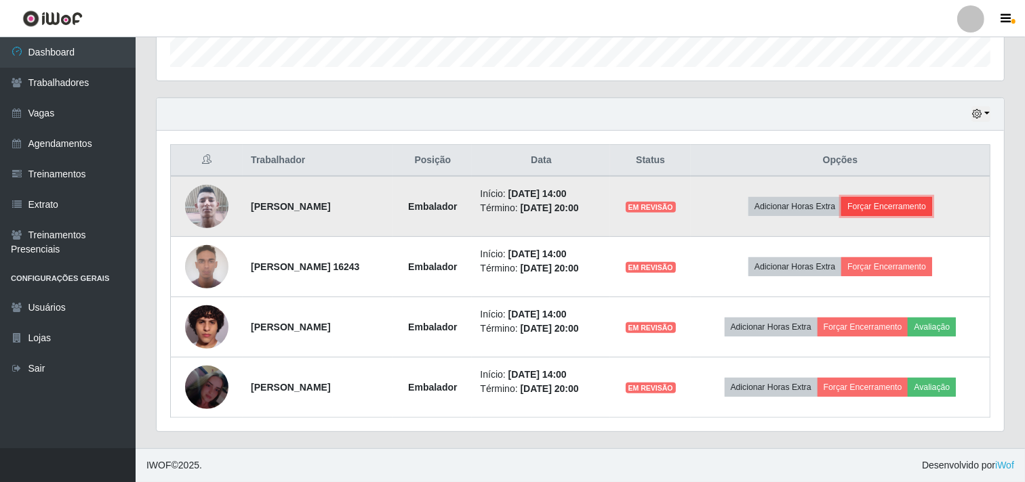
click at [913, 209] on button "Forçar Encerramento" at bounding box center [886, 206] width 91 height 19
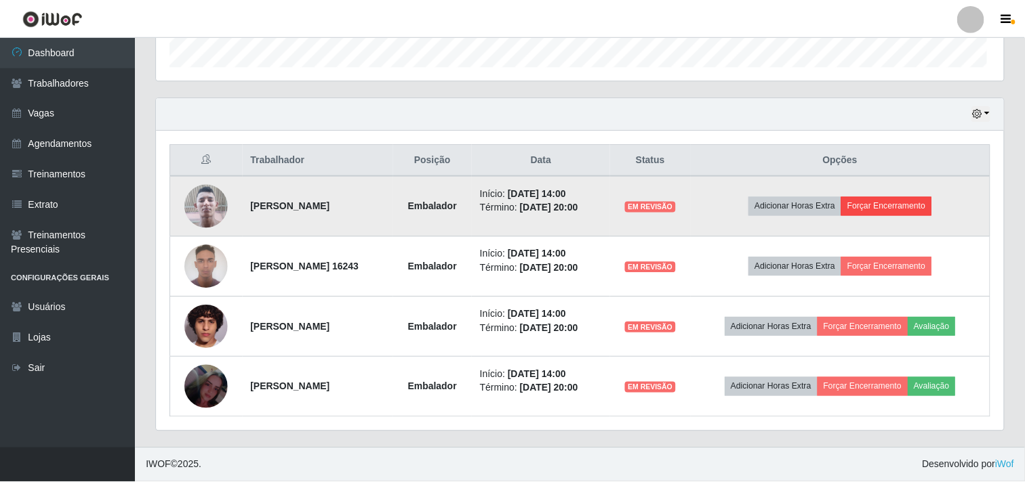
scroll to position [281, 838]
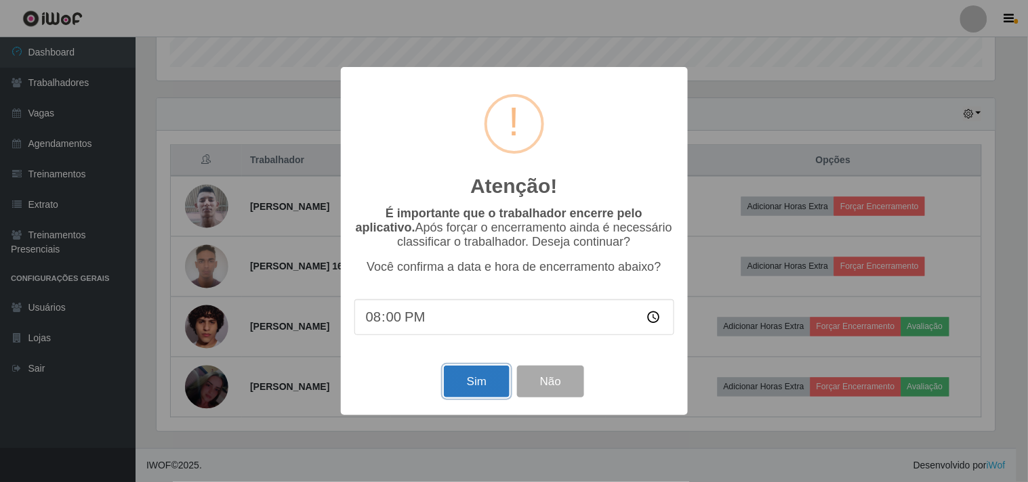
click at [461, 389] on button "Sim" at bounding box center [477, 382] width 66 height 32
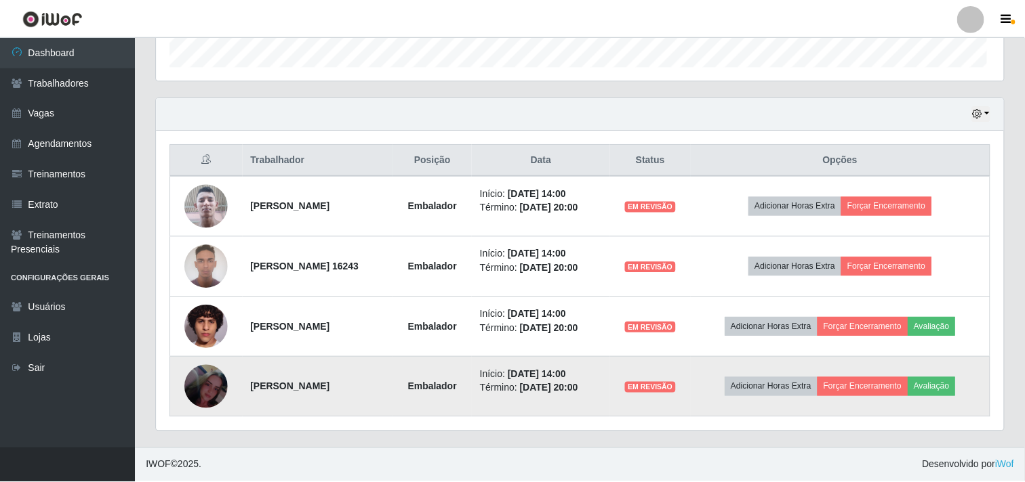
scroll to position [677382, 676817]
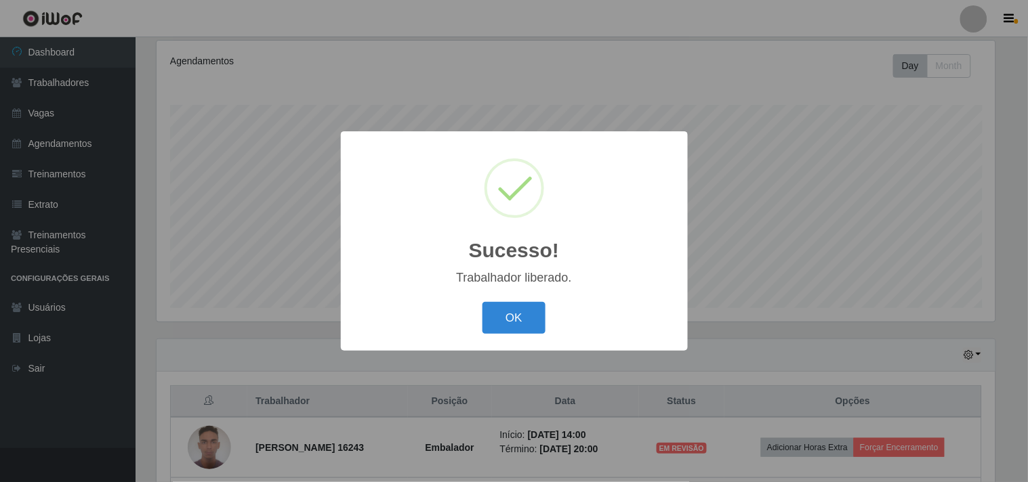
click at [482, 302] on button "OK" at bounding box center [513, 318] width 63 height 32
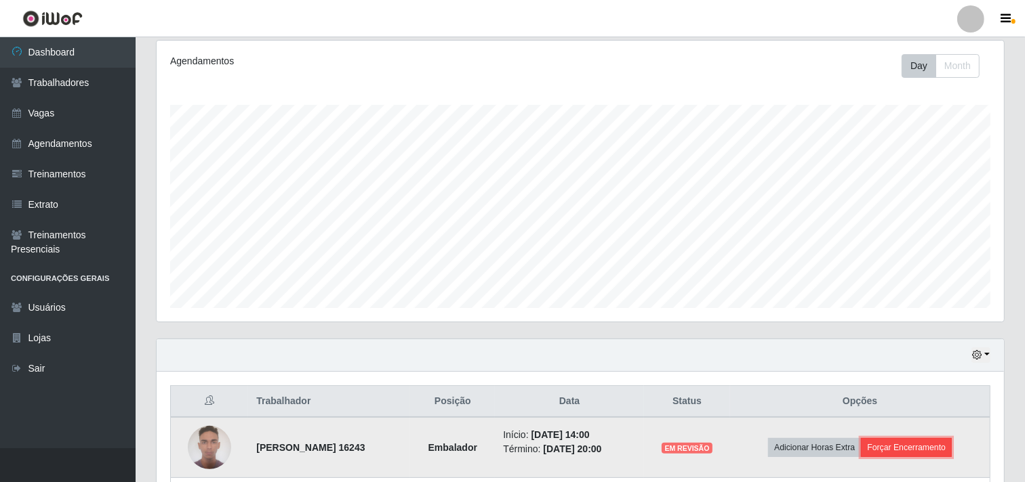
click at [912, 446] on button "Forçar Encerramento" at bounding box center [906, 447] width 91 height 19
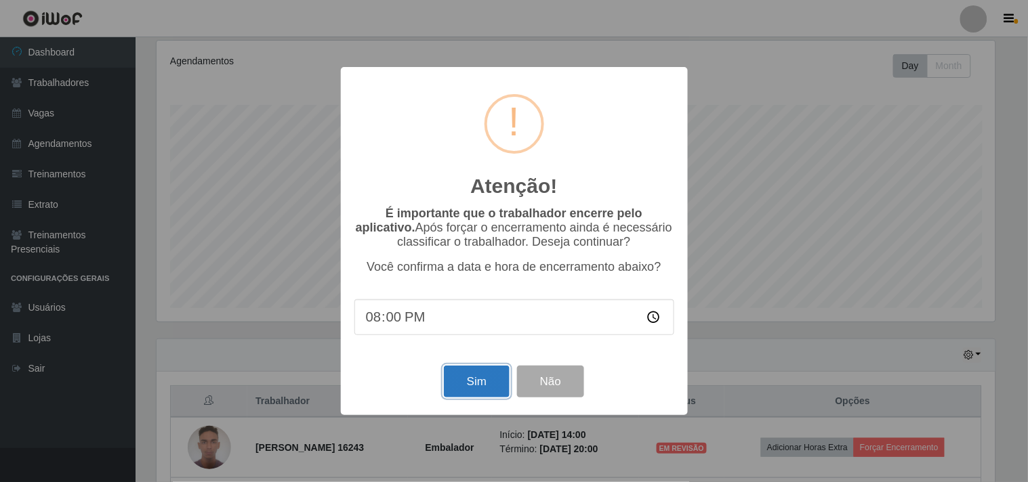
click at [481, 381] on button "Sim" at bounding box center [477, 382] width 66 height 32
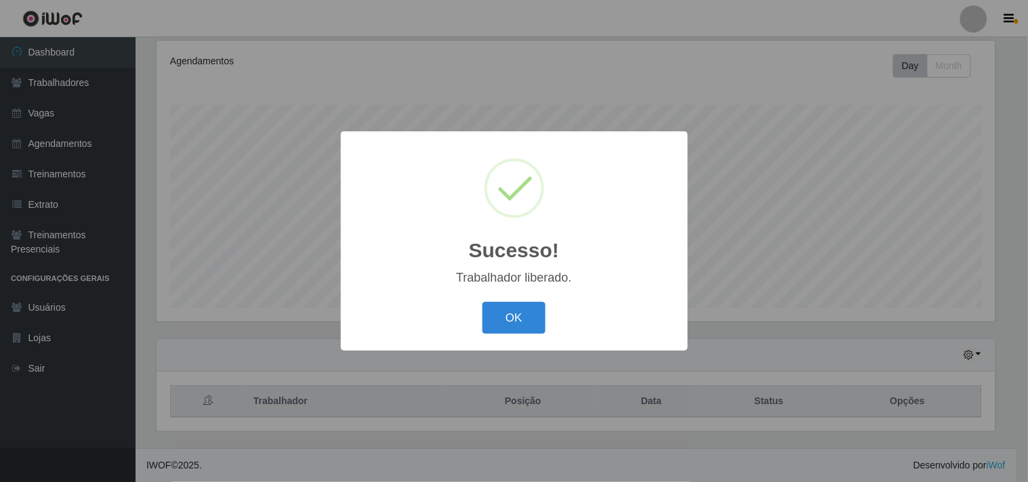
click at [482, 302] on button "OK" at bounding box center [513, 318] width 63 height 32
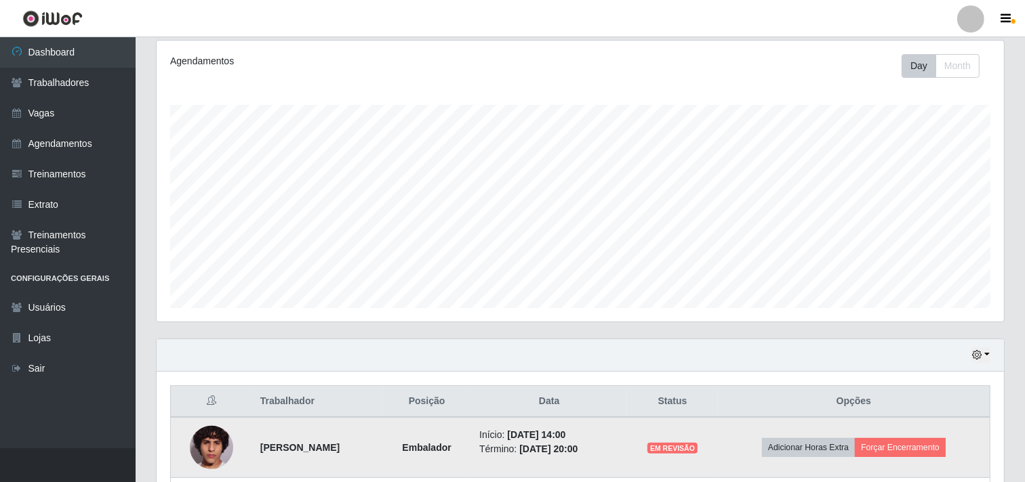
click at [913, 459] on td "Adicionar Horas Extra Forçar Encerramento" at bounding box center [854, 447] width 272 height 61
click at [909, 454] on button "Forçar Encerramento" at bounding box center [900, 447] width 91 height 19
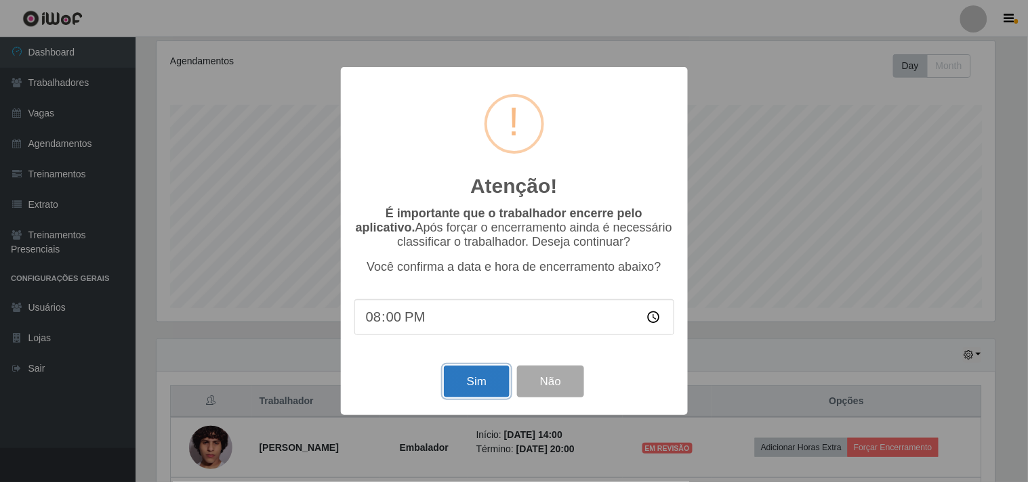
click at [471, 384] on button "Sim" at bounding box center [477, 382] width 66 height 32
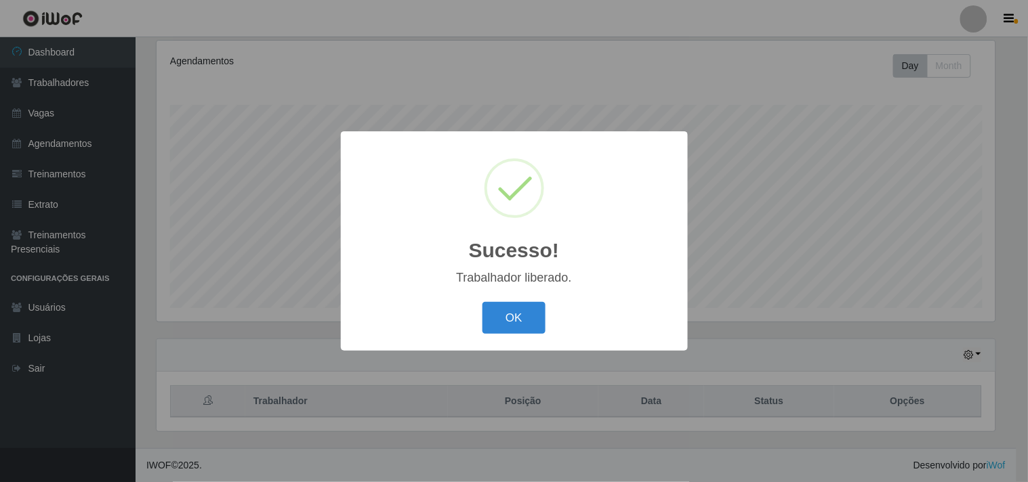
click at [482, 302] on button "OK" at bounding box center [513, 318] width 63 height 32
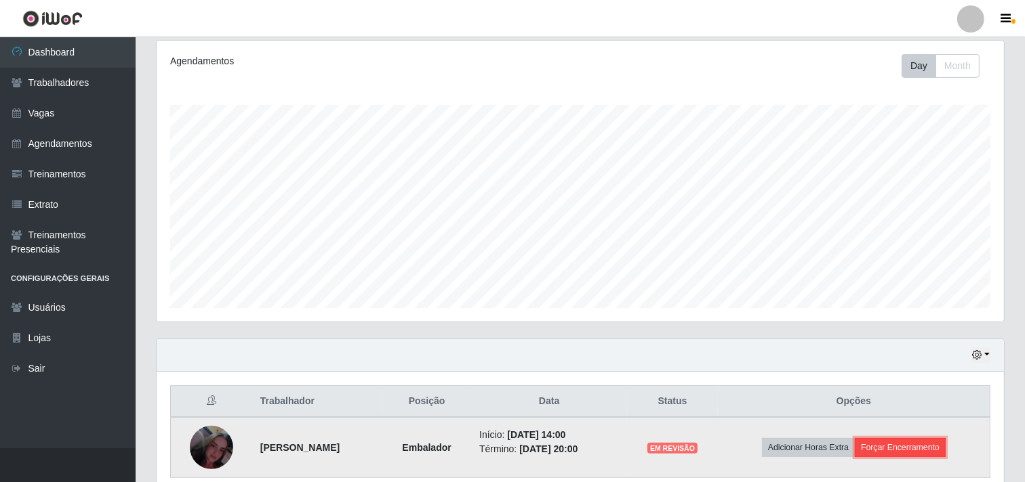
click at [909, 442] on button "Forçar Encerramento" at bounding box center [900, 447] width 91 height 19
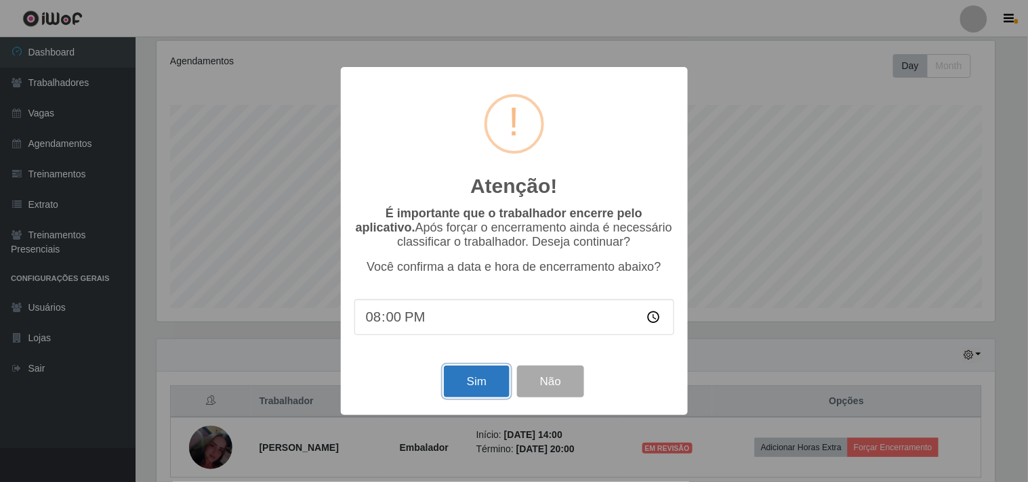
click at [474, 376] on button "Sim" at bounding box center [477, 382] width 66 height 32
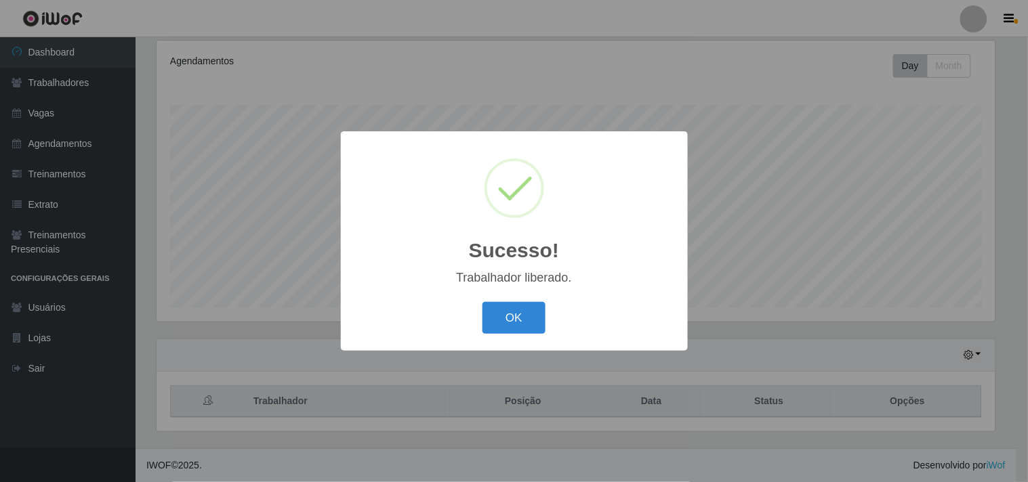
click at [482, 302] on button "OK" at bounding box center [513, 318] width 63 height 32
